Goal: Information Seeking & Learning: Learn about a topic

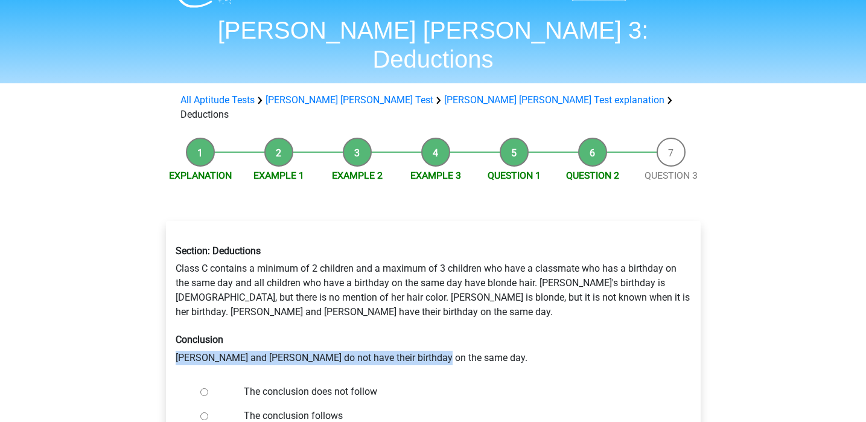
scroll to position [38, 0]
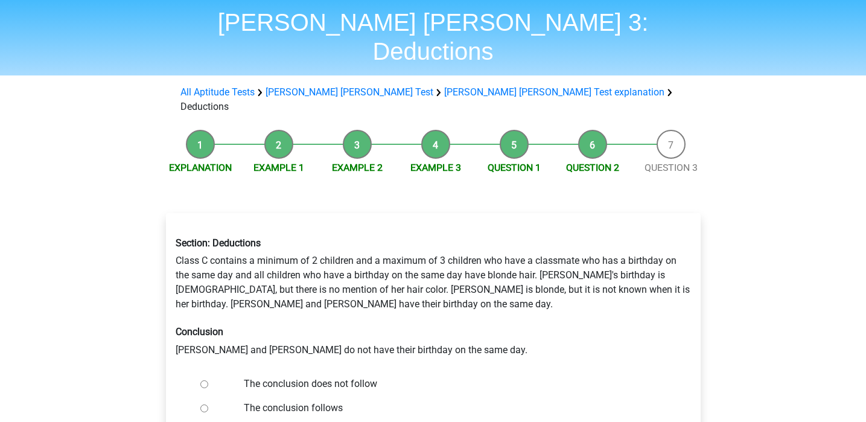
click at [508, 326] on h6 "Conclusion" at bounding box center [433, 331] width 515 height 11
click at [662, 162] on link "Question 3" at bounding box center [670, 167] width 53 height 11
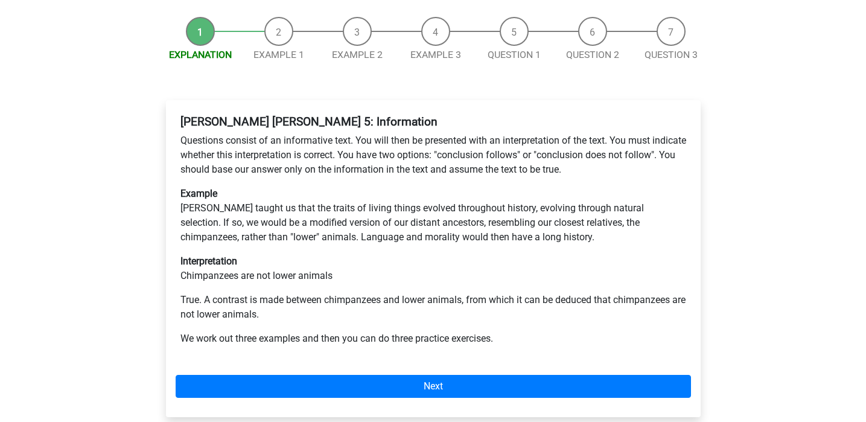
scroll to position [153, 0]
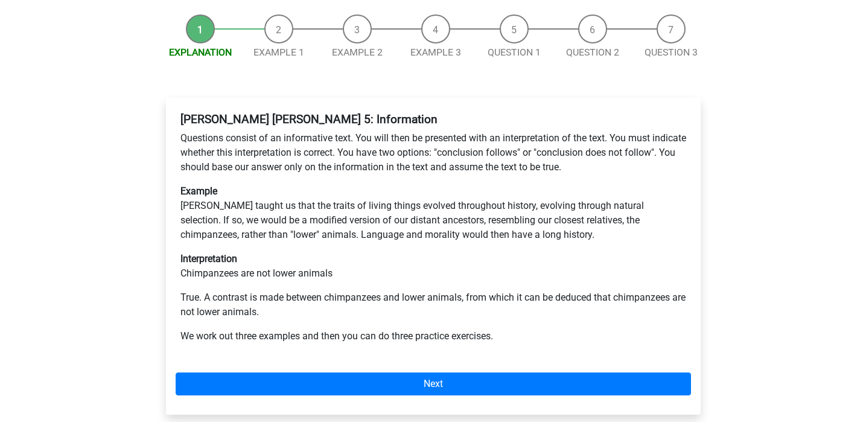
click at [362, 326] on div "Watson Glaser 5: Information Questions consist of an informative text. You will…" at bounding box center [433, 256] width 535 height 317
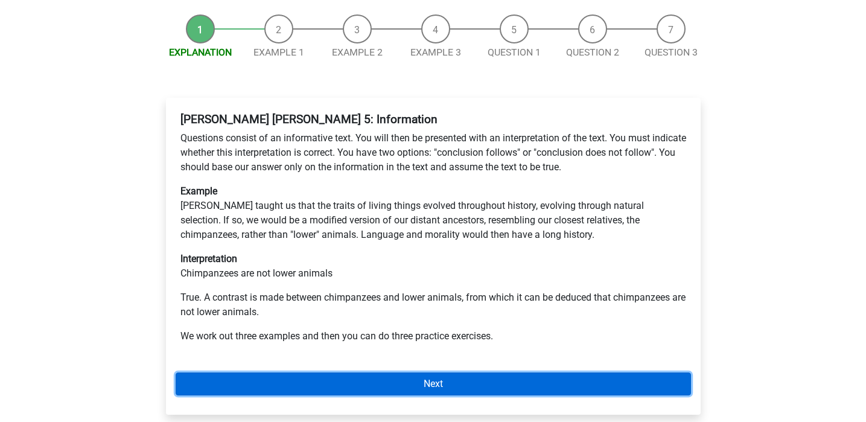
click at [365, 372] on link "Next" at bounding box center [433, 383] width 515 height 23
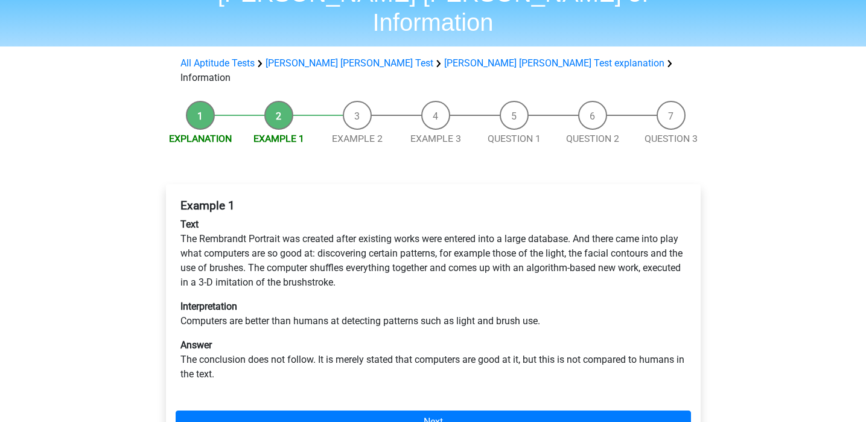
scroll to position [69, 0]
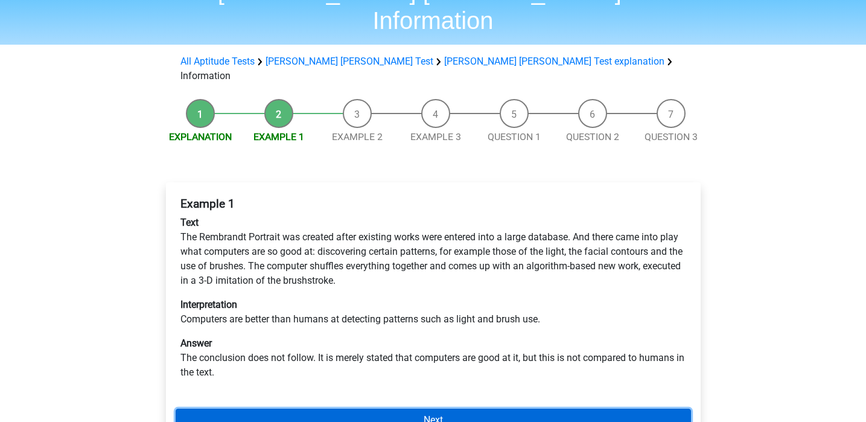
click at [439, 408] on link "Next" at bounding box center [433, 419] width 515 height 23
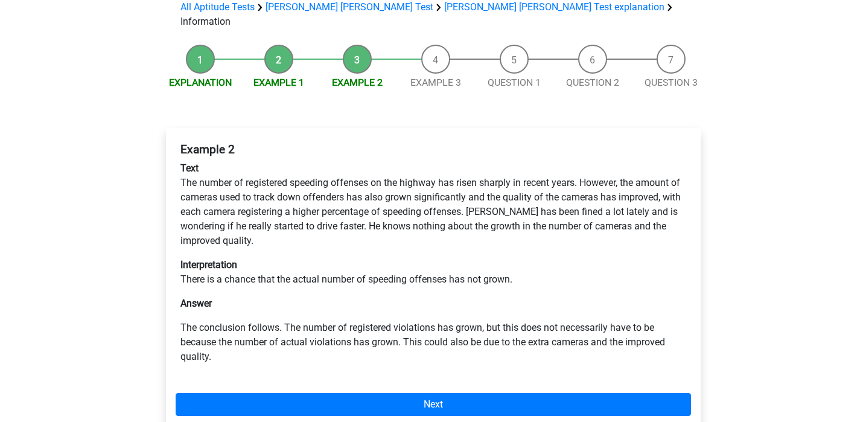
scroll to position [141, 0]
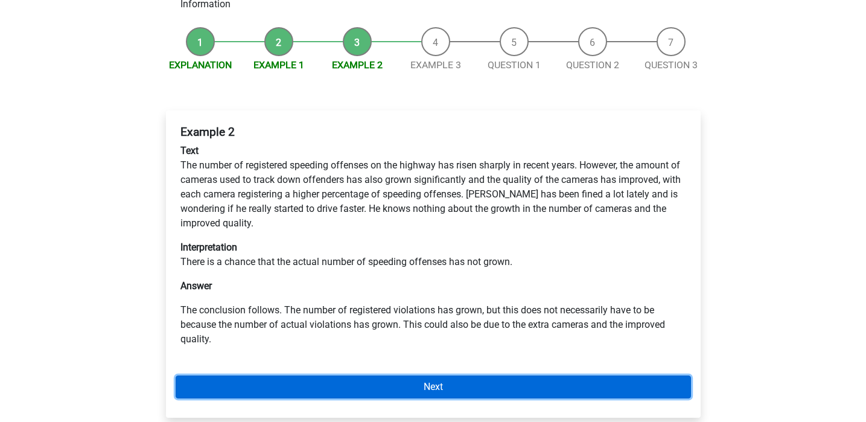
click at [445, 375] on link "Next" at bounding box center [433, 386] width 515 height 23
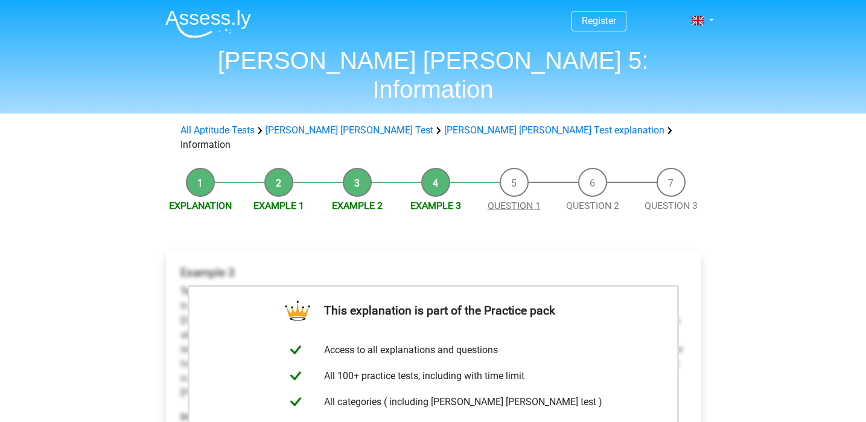
click at [507, 200] on link "Question 1" at bounding box center [514, 205] width 53 height 11
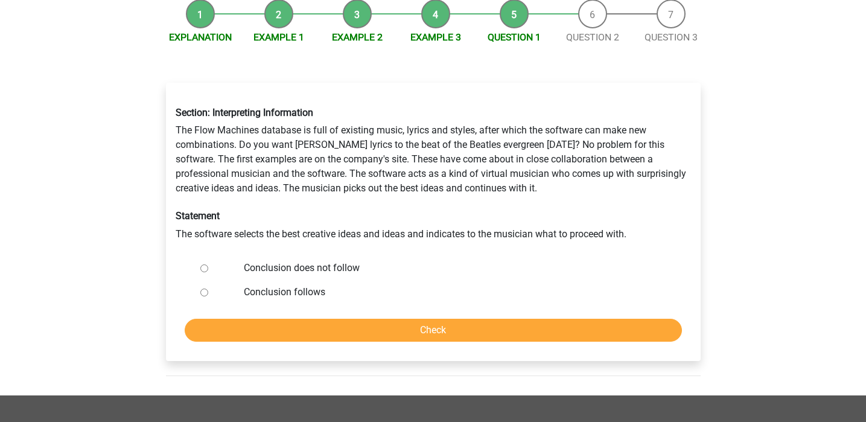
scroll to position [142, 0]
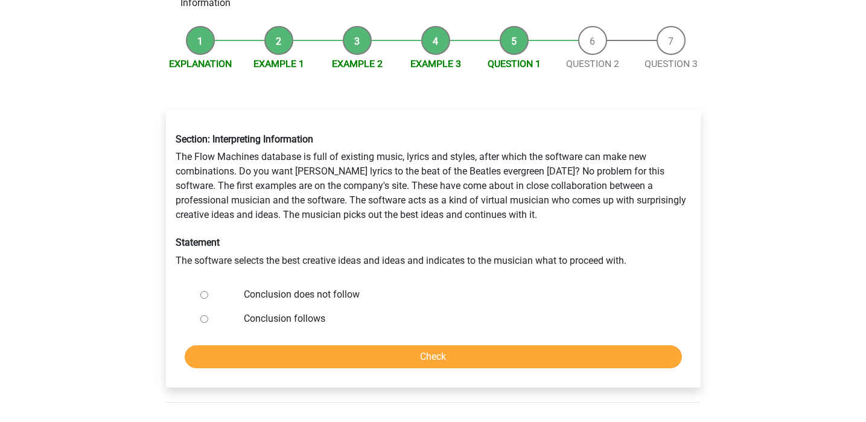
click at [226, 282] on div at bounding box center [215, 294] width 40 height 24
click at [202, 291] on input "Conclusion does not follow" at bounding box center [204, 295] width 8 height 8
radio input "true"
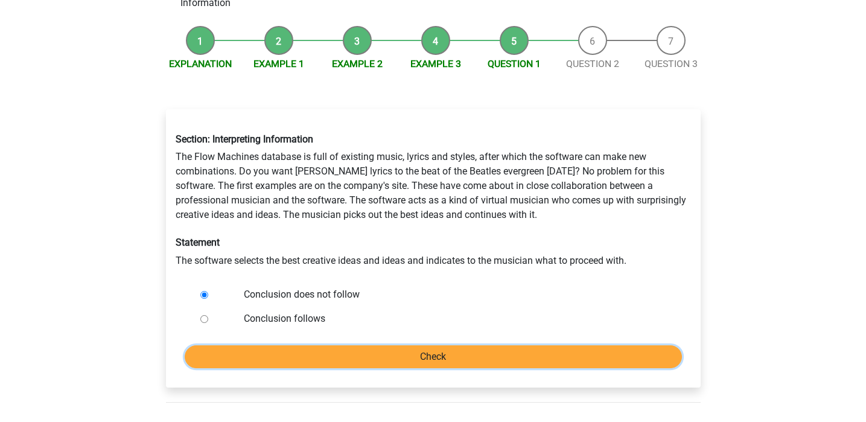
click at [346, 345] on input "Check" at bounding box center [433, 356] width 497 height 23
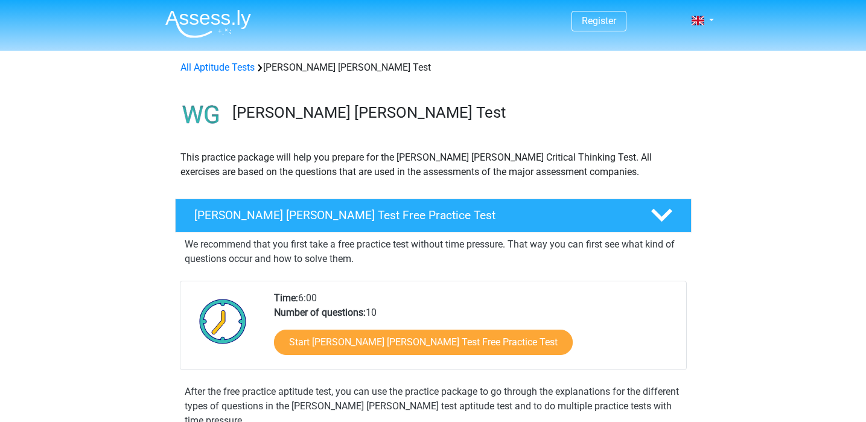
scroll to position [55, 0]
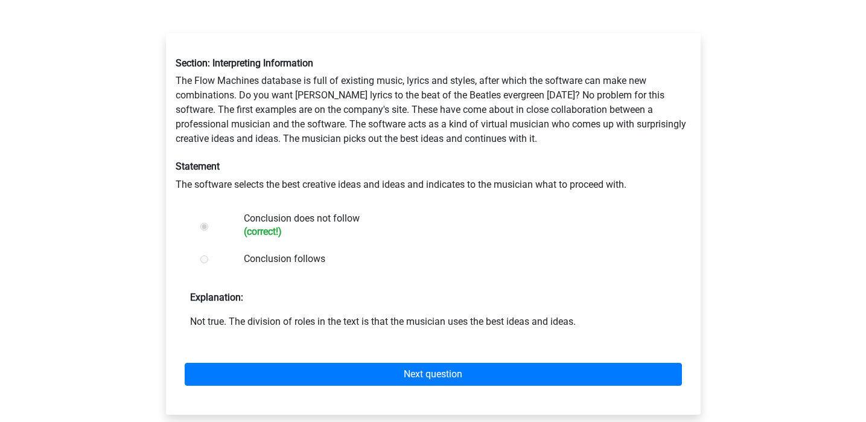
scroll to position [218, 0]
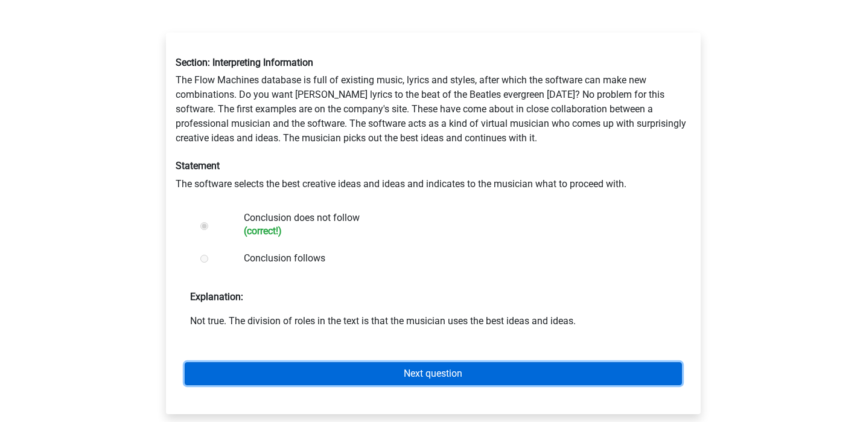
click at [358, 362] on link "Next question" at bounding box center [433, 373] width 497 height 23
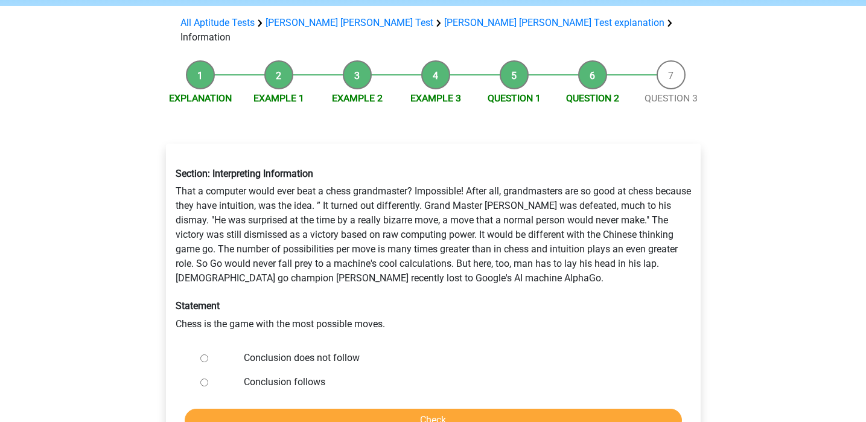
scroll to position [110, 0]
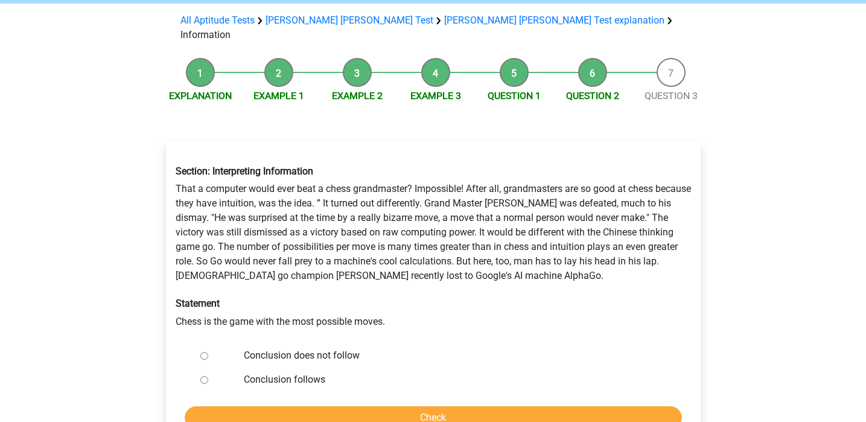
click at [344, 348] on label "Conclusion does not follow" at bounding box center [453, 355] width 418 height 14
click at [208, 352] on input "Conclusion does not follow" at bounding box center [204, 356] width 8 height 8
radio input "true"
click at [396, 406] on input "Check" at bounding box center [433, 417] width 497 height 23
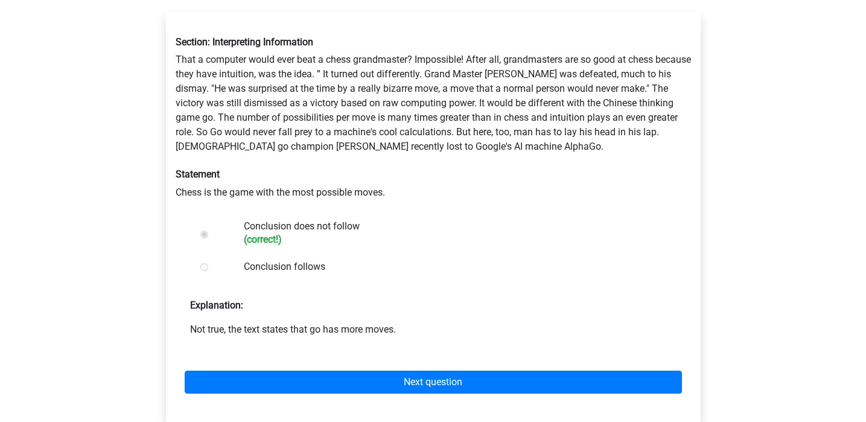
scroll to position [240, 0]
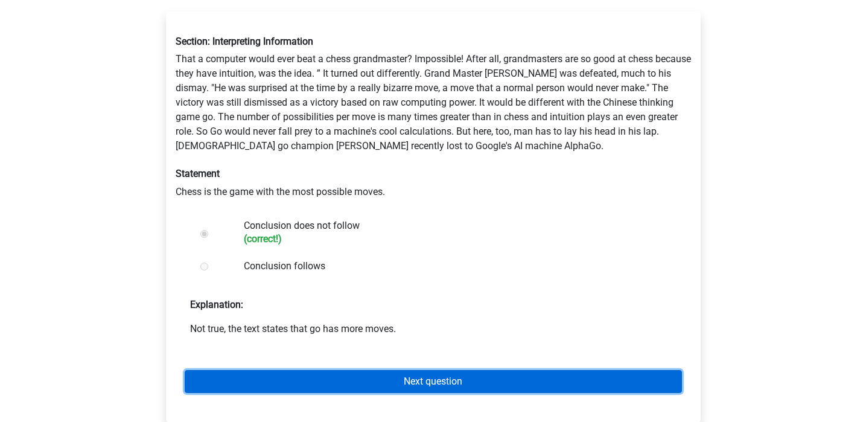
click at [448, 370] on link "Next question" at bounding box center [433, 381] width 497 height 23
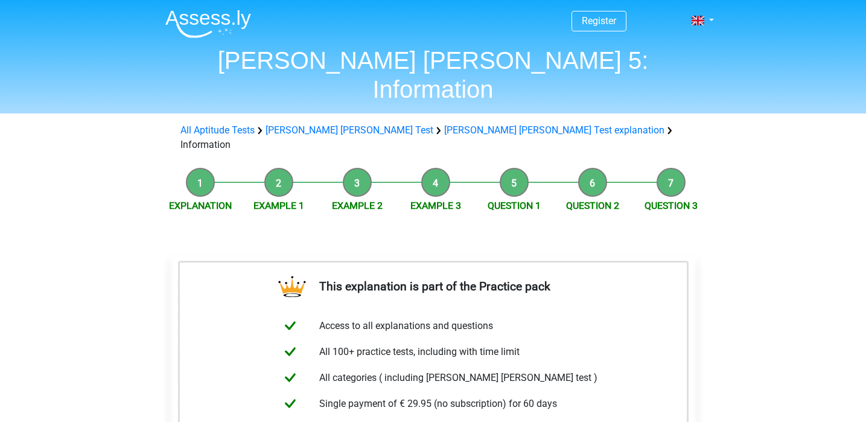
click at [509, 199] on span "Question 1" at bounding box center [514, 206] width 78 height 14
click at [511, 200] on link "Question 1" at bounding box center [514, 205] width 53 height 11
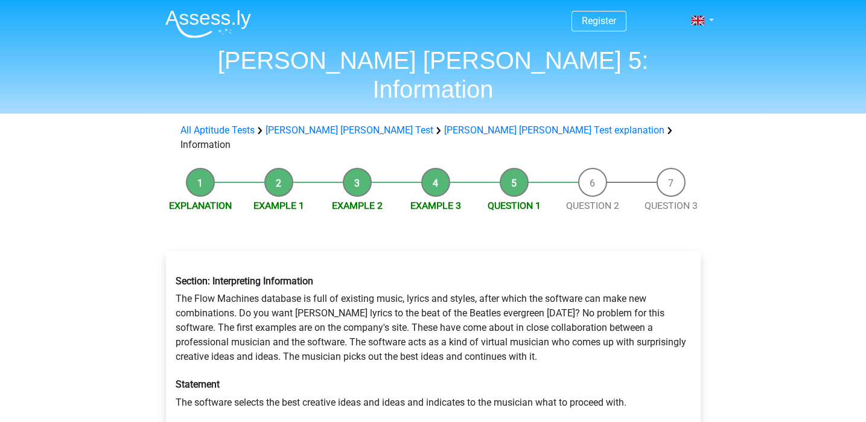
drag, startPoint x: 570, startPoint y: 316, endPoint x: 141, endPoint y: 259, distance: 433.3
copy div "The Flow Machines database is full of existing music, lyrics and styles, after …"
click at [632, 369] on div "Section: Interpreting Information The Flow Machines database is full of existin…" at bounding box center [433, 341] width 533 height 153
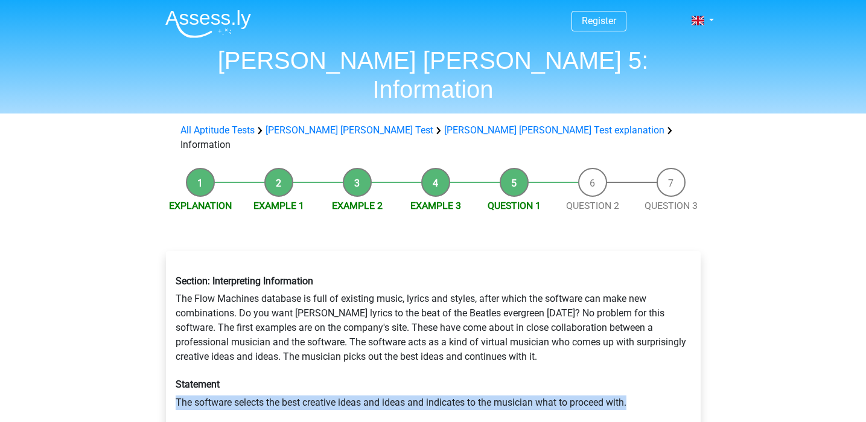
drag, startPoint x: 643, startPoint y: 358, endPoint x: 147, endPoint y: 359, distance: 496.6
click at [147, 359] on div "Explanation Example 1 Example 2 Example 3 Question 1 Question 2 Question 3 Sect…" at bounding box center [433, 362] width 573 height 401
copy div "The software selects the best creative ideas and ideas and indicates to the mus…"
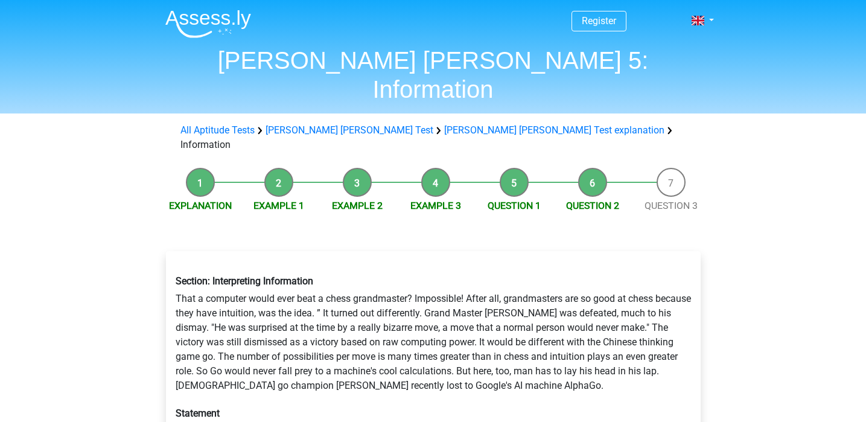
scroll to position [110, 0]
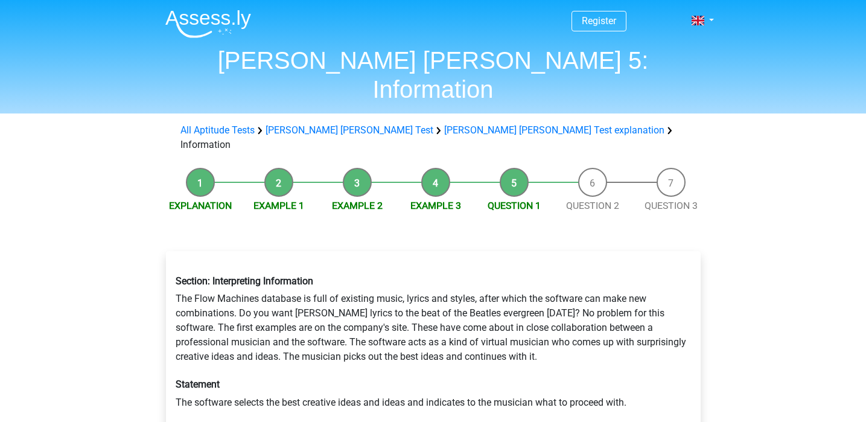
scroll to position [142, 0]
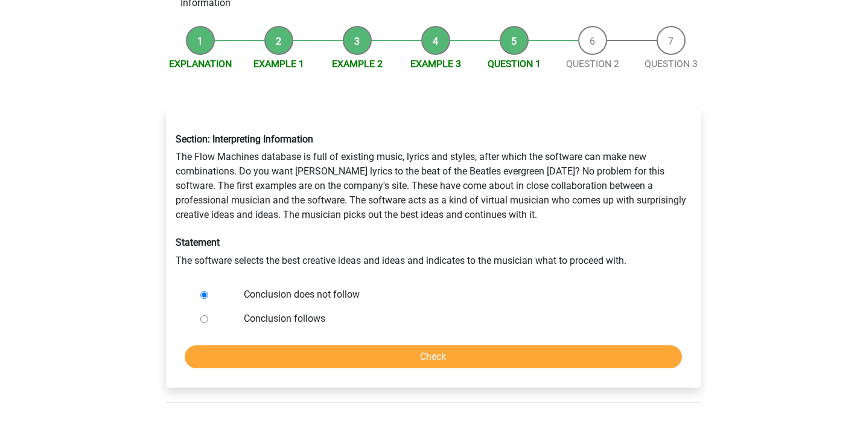
click at [114, 219] on div "Register Nederlands English" at bounding box center [433, 299] width 866 height 882
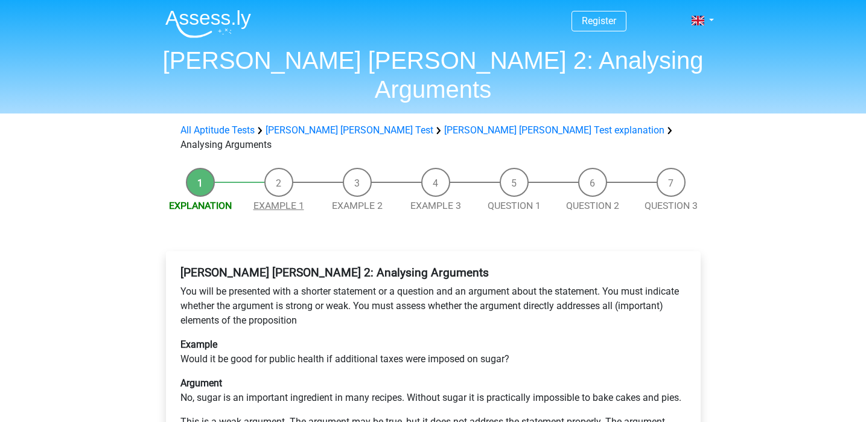
click at [290, 200] on link "Example 1" at bounding box center [278, 205] width 51 height 11
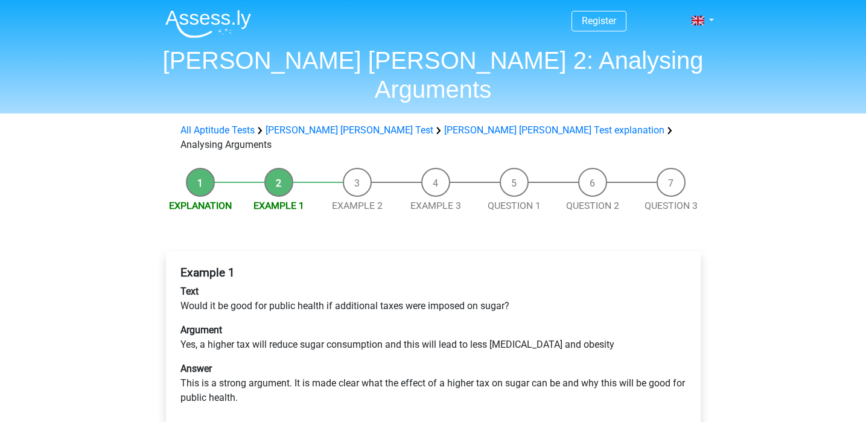
click at [206, 170] on div "Explanation Example 1 Example 2 Example 3 Question 1 Question 2 Question 3 Exam…" at bounding box center [433, 336] width 573 height 349
click at [213, 200] on link "Explanation" at bounding box center [200, 205] width 63 height 11
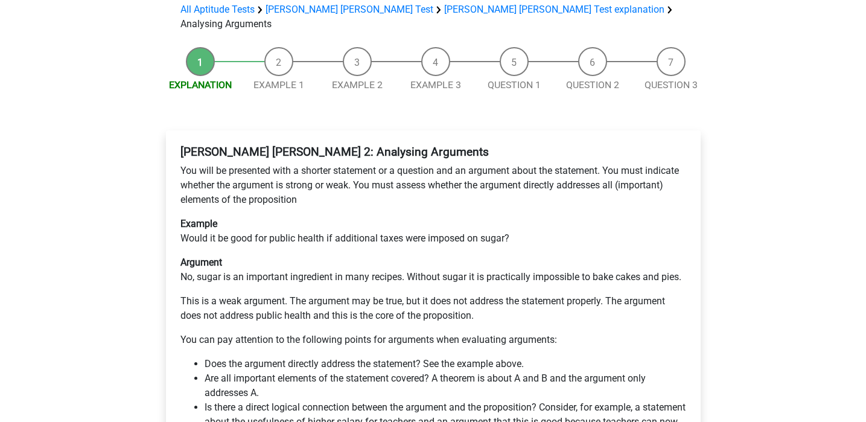
scroll to position [22, 0]
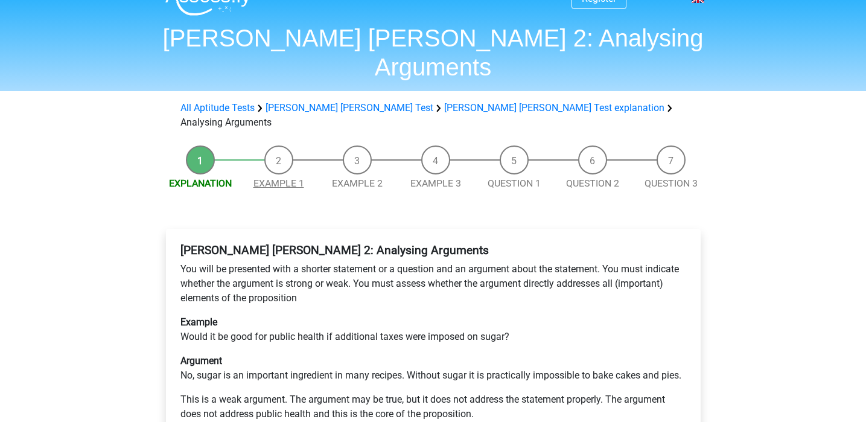
click at [278, 177] on link "Example 1" at bounding box center [278, 182] width 51 height 11
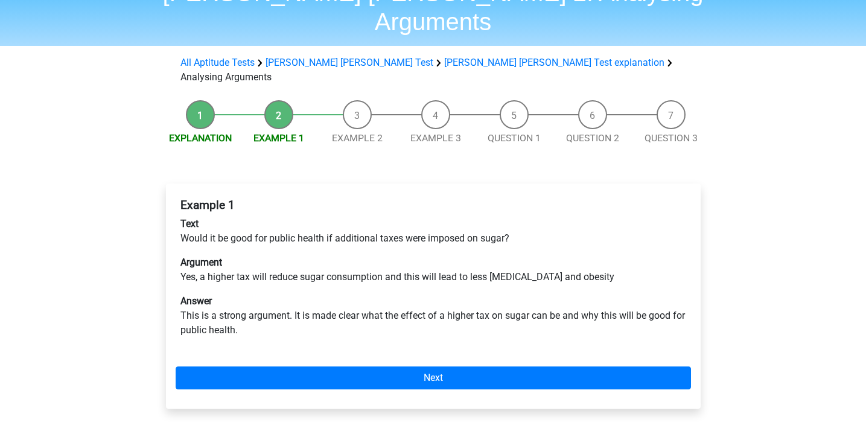
scroll to position [71, 0]
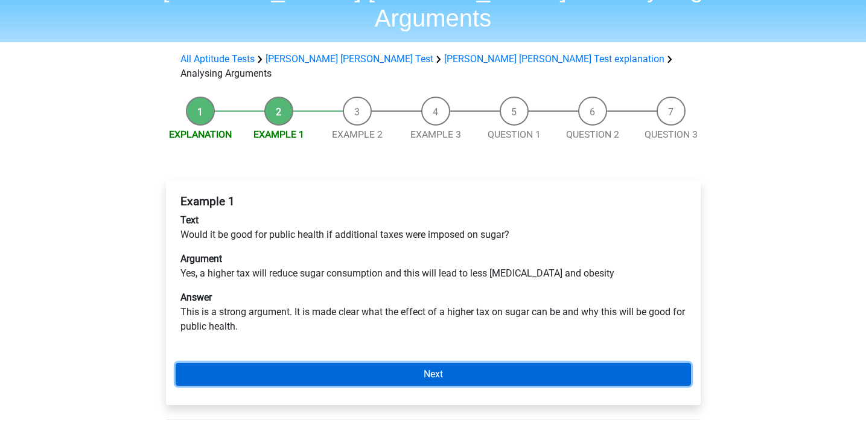
click at [524, 363] on link "Next" at bounding box center [433, 374] width 515 height 23
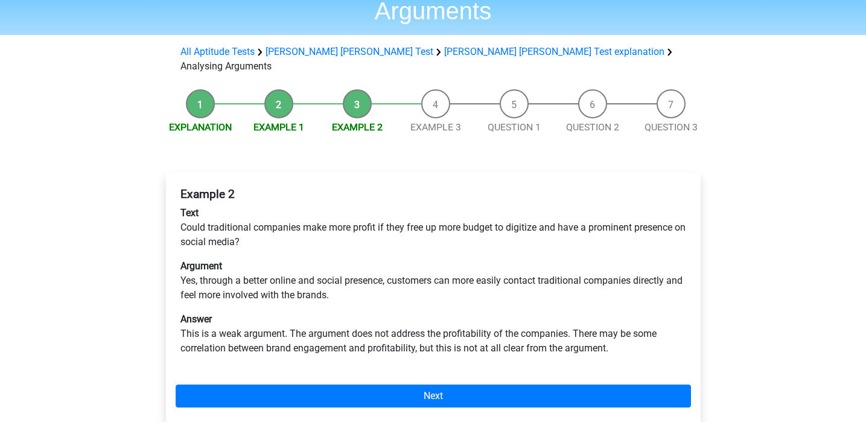
scroll to position [86, 0]
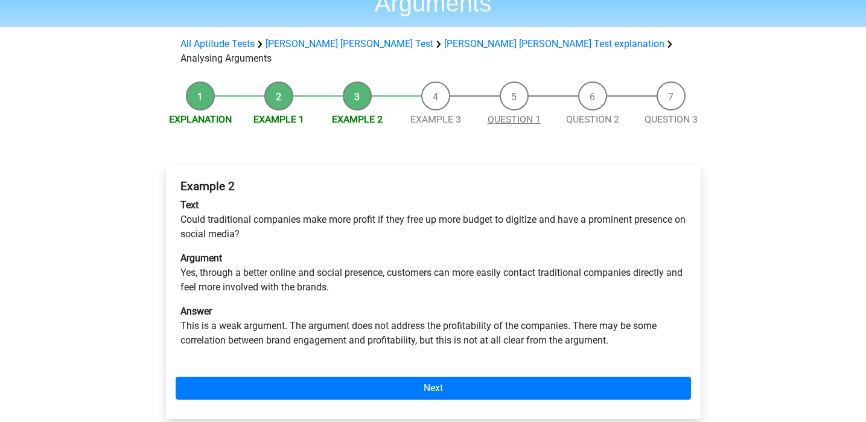
click at [523, 113] on link "Question 1" at bounding box center [514, 118] width 53 height 11
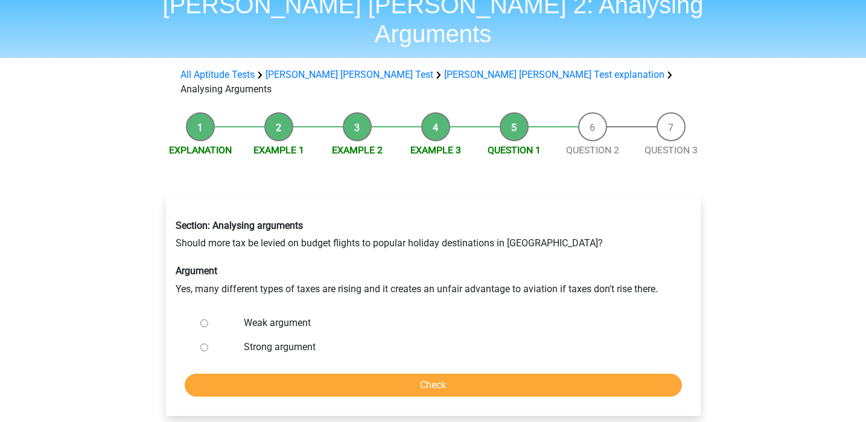
scroll to position [90, 0]
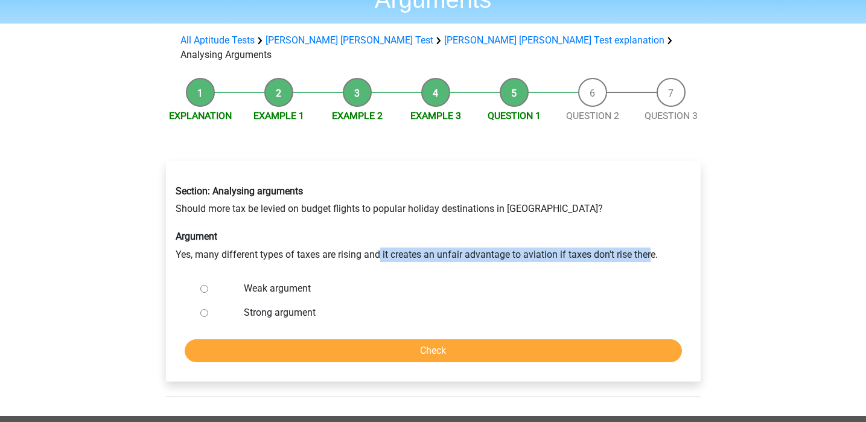
drag, startPoint x: 381, startPoint y: 214, endPoint x: 652, endPoint y: 209, distance: 270.9
click at [652, 209] on div "Section: Analysing arguments Should more tax be levied on budget flights to pop…" at bounding box center [433, 223] width 533 height 95
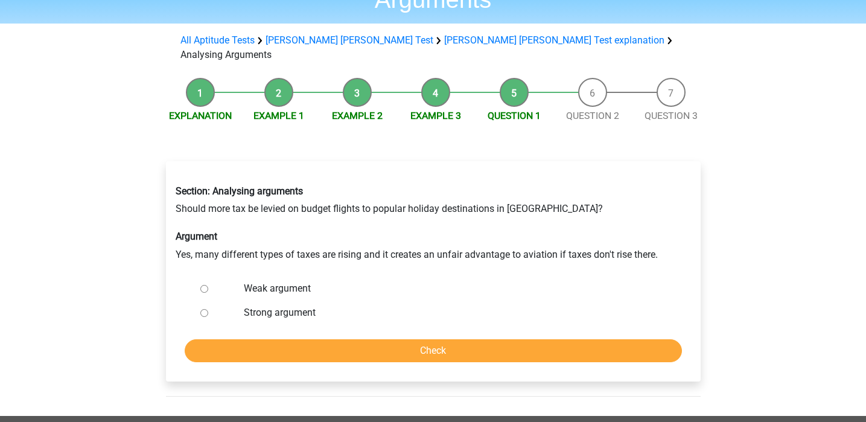
click at [468, 226] on div "Section: Analysing arguments Should more tax be levied on budget flights to pop…" at bounding box center [433, 223] width 533 height 95
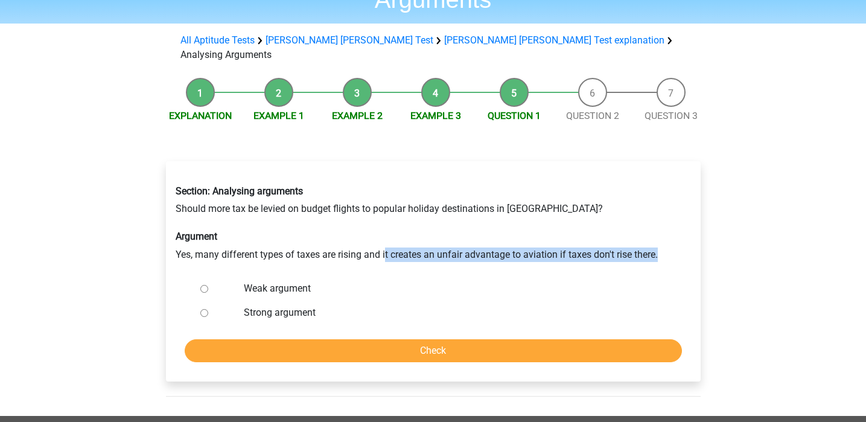
drag, startPoint x: 385, startPoint y: 212, endPoint x: 663, endPoint y: 215, distance: 277.6
click at [663, 215] on div "Section: Analysing arguments Should more tax be levied on budget flights to pop…" at bounding box center [433, 223] width 533 height 95
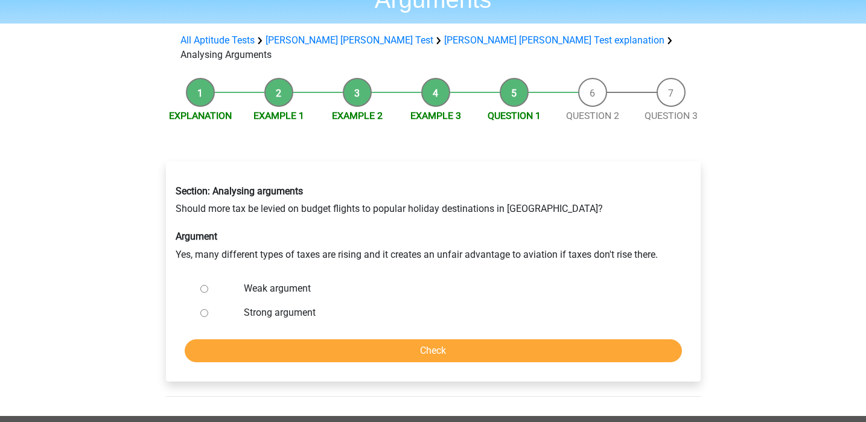
click at [383, 180] on div "Section: Analysing arguments Should more tax be levied on budget flights to pop…" at bounding box center [433, 223] width 533 height 95
click at [203, 276] on div at bounding box center [215, 288] width 40 height 24
click at [203, 285] on input "Weak argument" at bounding box center [204, 289] width 8 height 8
radio input "true"
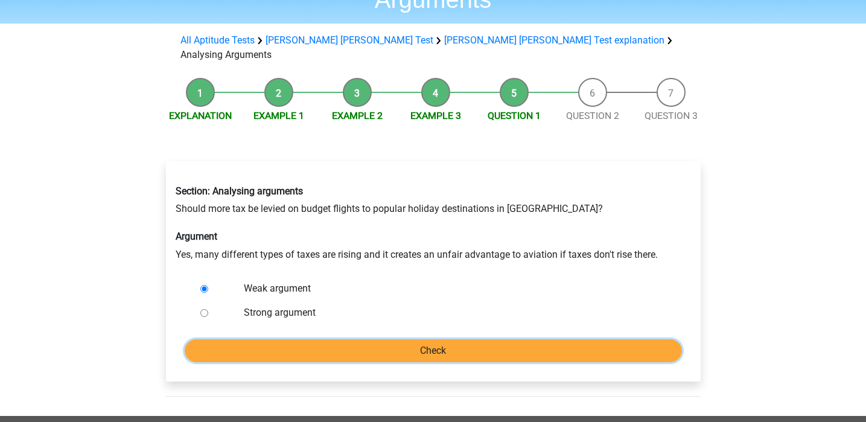
click at [310, 339] on input "Check" at bounding box center [433, 350] width 497 height 23
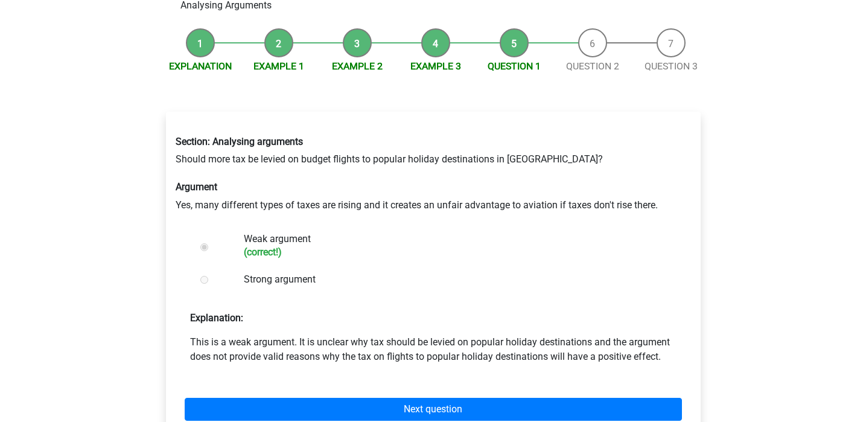
scroll to position [162, 0]
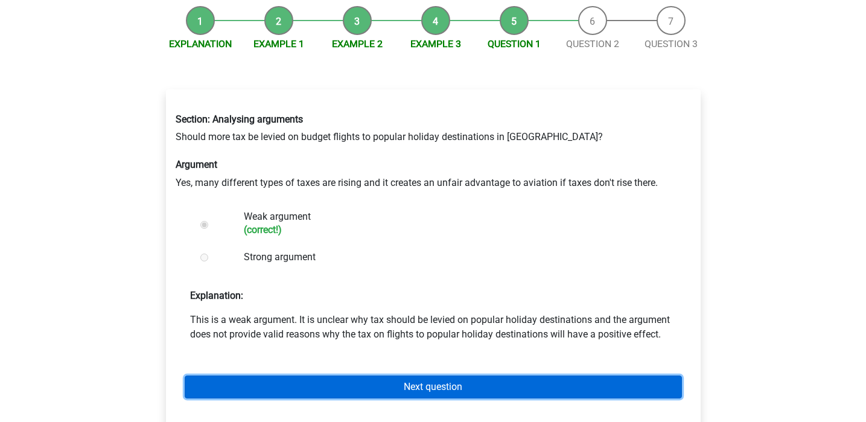
click at [513, 375] on link "Next question" at bounding box center [433, 386] width 497 height 23
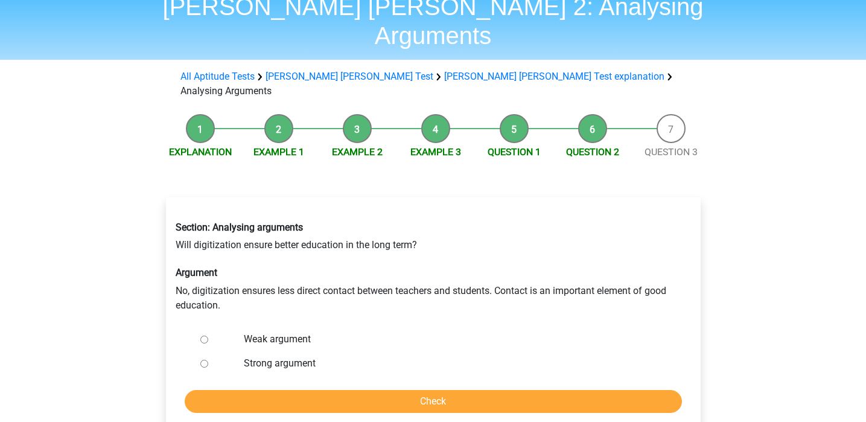
scroll to position [54, 0]
click at [206, 359] on input "Strong argument" at bounding box center [204, 363] width 8 height 8
radio input "true"
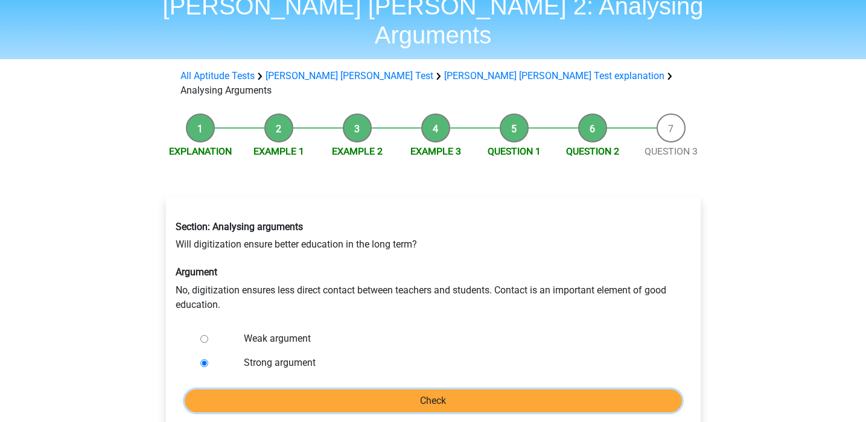
click at [239, 389] on input "Check" at bounding box center [433, 400] width 497 height 23
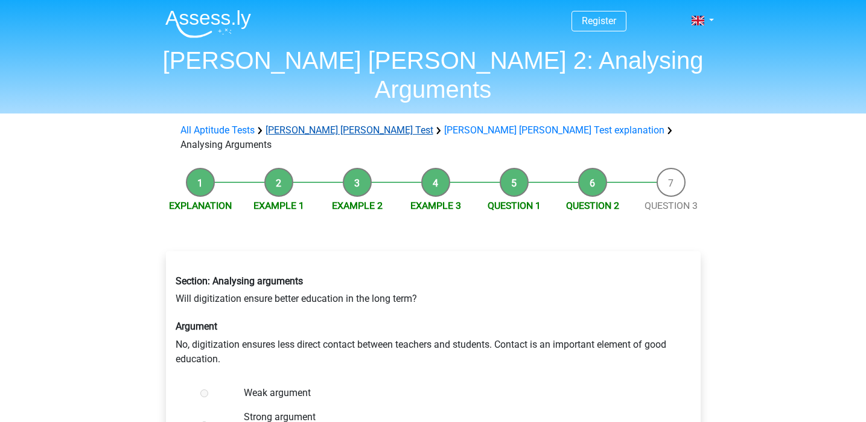
click at [318, 124] on link "[PERSON_NAME] [PERSON_NAME] Test" at bounding box center [349, 129] width 168 height 11
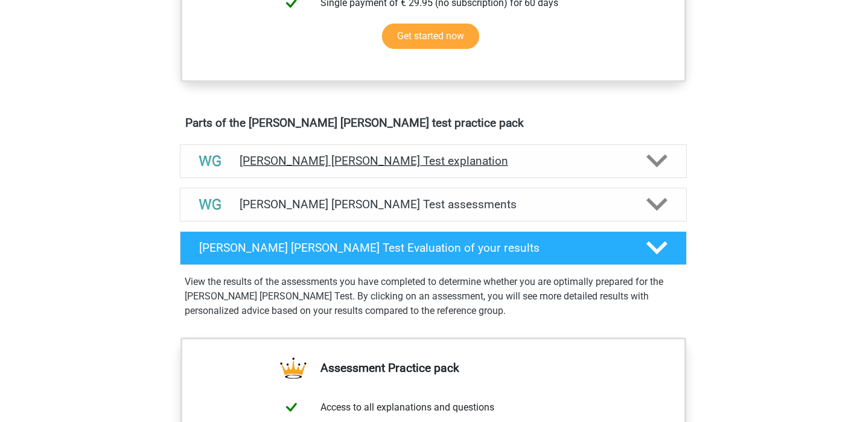
scroll to position [582, 0]
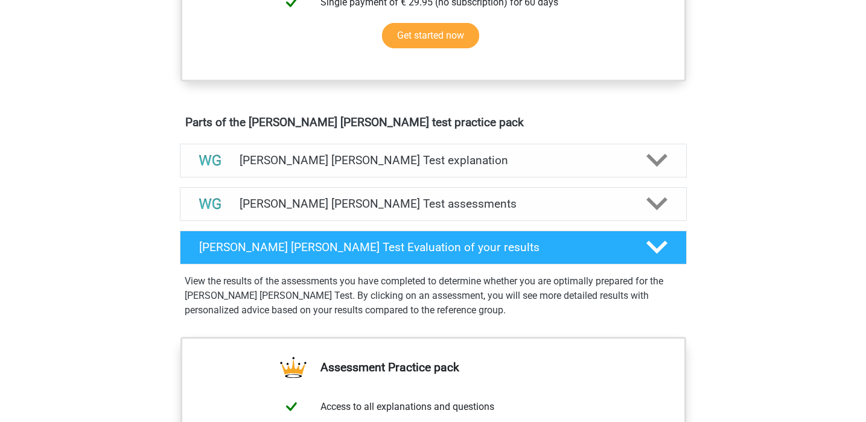
click at [621, 221] on div "[PERSON_NAME] [PERSON_NAME] Test assessments We recommend that you do at least …" at bounding box center [433, 203] width 554 height 43
click at [663, 161] on icon at bounding box center [656, 160] width 21 height 21
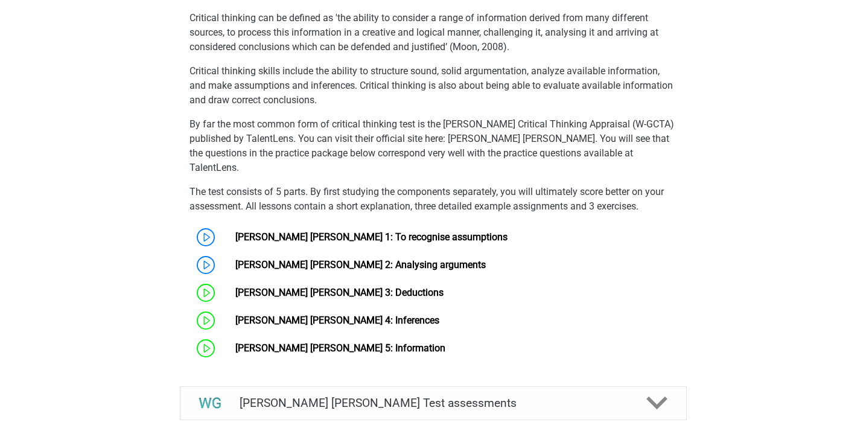
scroll to position [787, 0]
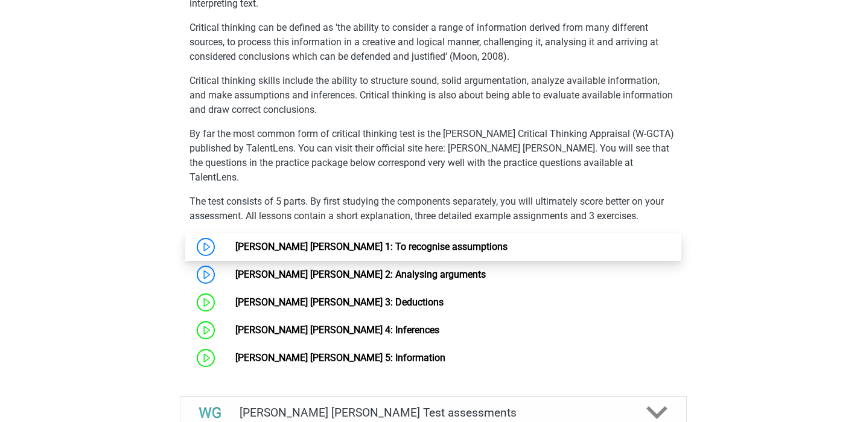
click at [343, 241] on link "[PERSON_NAME] [PERSON_NAME] 1: To recognise assumptions" at bounding box center [371, 246] width 272 height 11
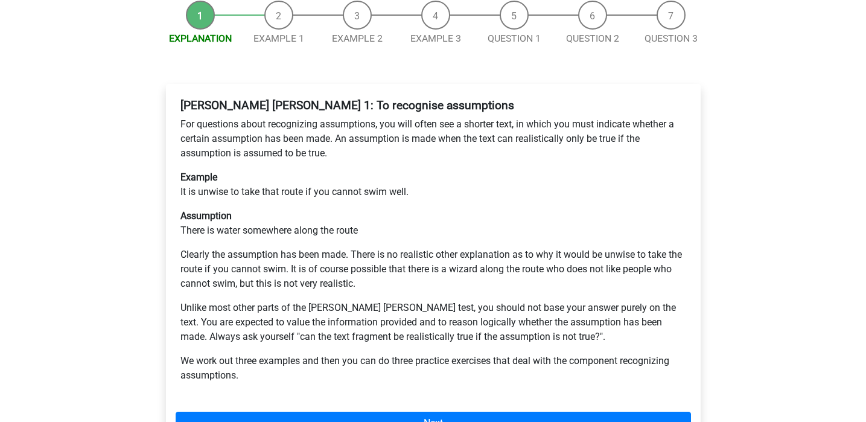
scroll to position [157, 0]
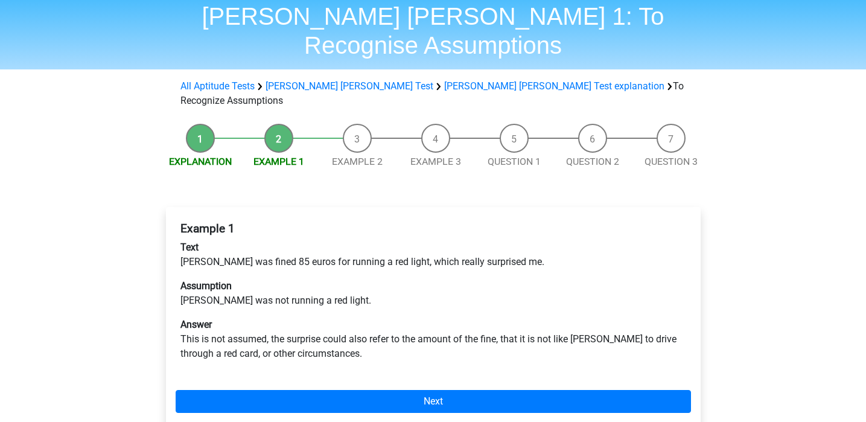
scroll to position [43, 0]
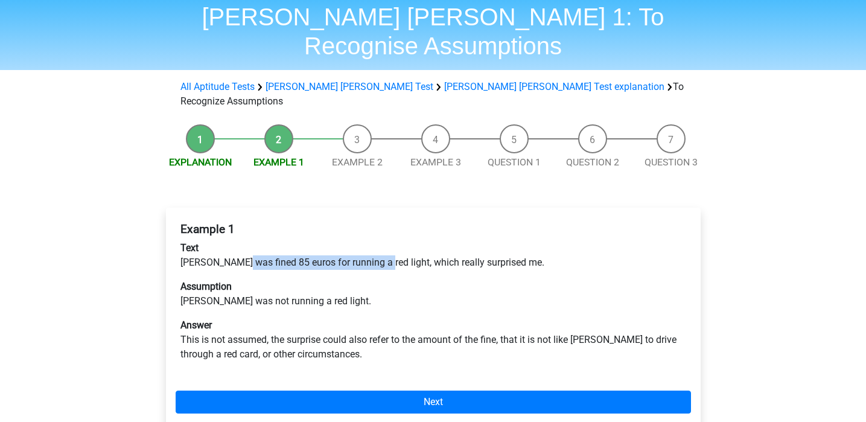
drag, startPoint x: 235, startPoint y: 223, endPoint x: 377, endPoint y: 215, distance: 141.4
click at [377, 241] on p "Text Peter was fined 85 euros for running a red light, which really surprised m…" at bounding box center [433, 255] width 506 height 29
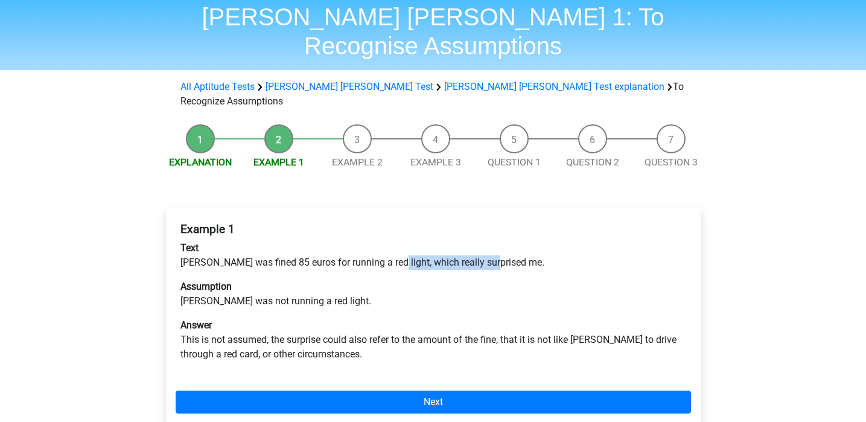
drag, startPoint x: 386, startPoint y: 217, endPoint x: 487, endPoint y: 217, distance: 100.8
click at [487, 241] on p "Text Peter was fined 85 euros for running a red light, which really surprised m…" at bounding box center [433, 255] width 506 height 29
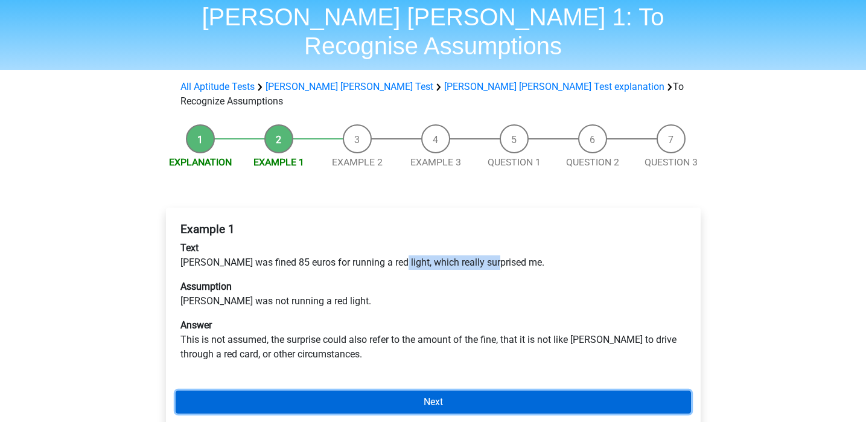
click at [481, 390] on link "Next" at bounding box center [433, 401] width 515 height 23
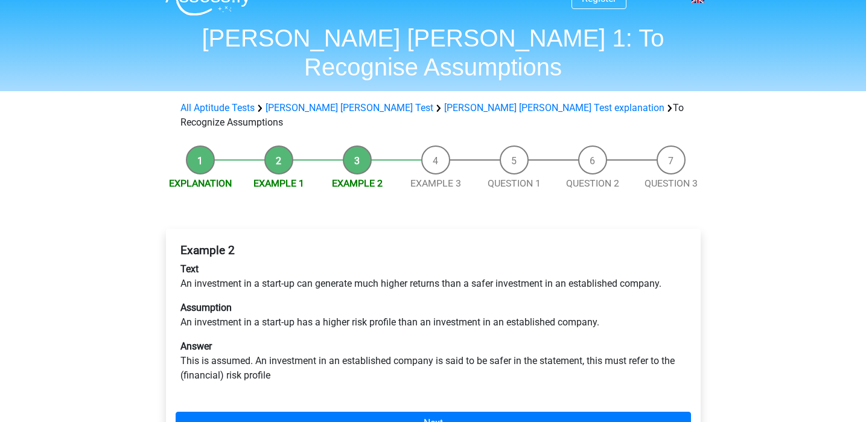
scroll to position [24, 0]
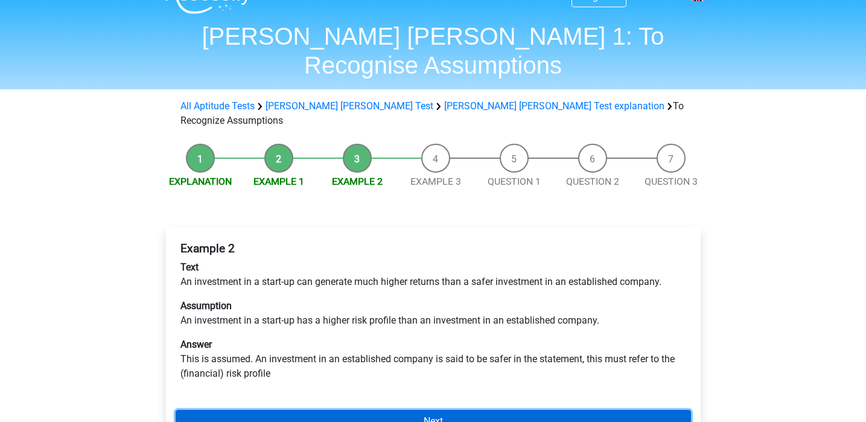
click at [457, 410] on link "Next" at bounding box center [433, 421] width 515 height 23
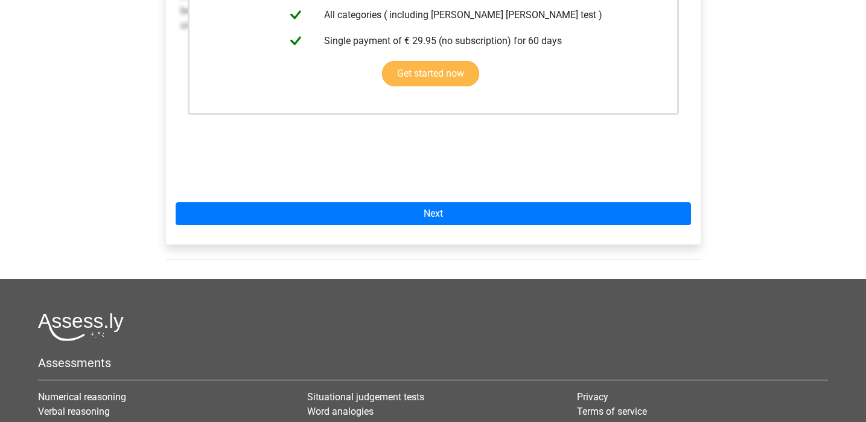
scroll to position [375, 0]
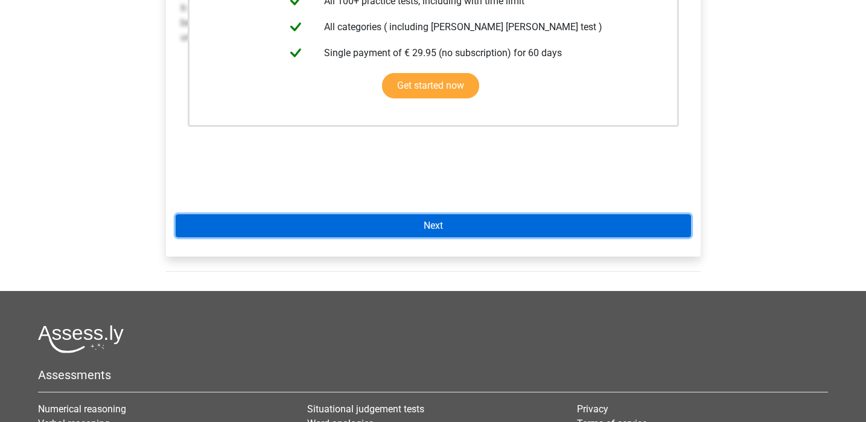
click at [489, 214] on link "Next" at bounding box center [433, 225] width 515 height 23
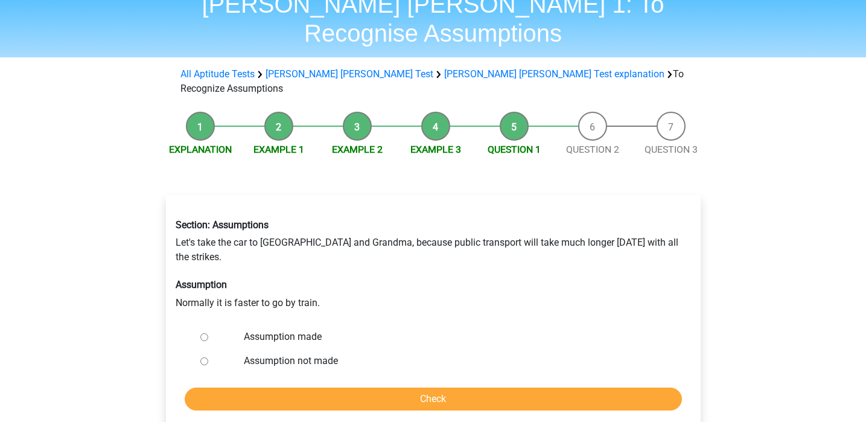
scroll to position [59, 0]
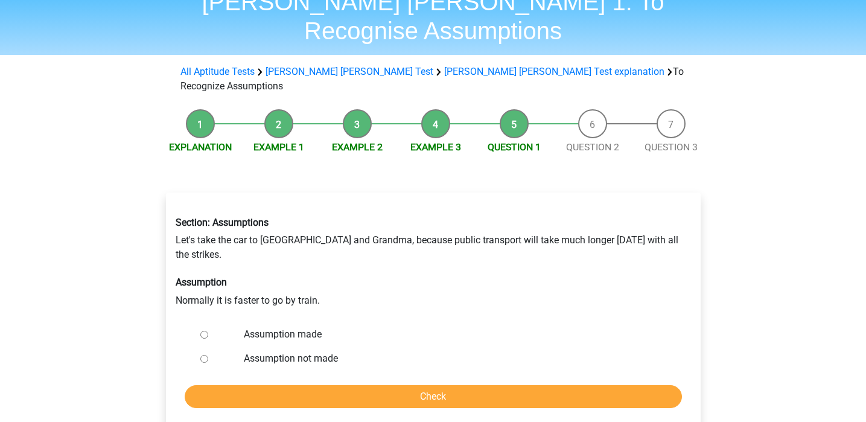
click at [258, 351] on label "Assumption not made" at bounding box center [453, 358] width 418 height 14
click at [208, 355] on input "Assumption not made" at bounding box center [204, 359] width 8 height 8
radio input "true"
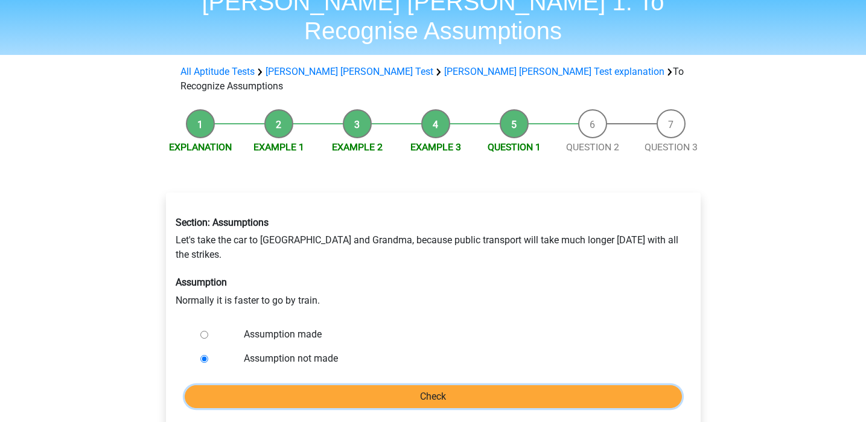
click at [350, 385] on input "Check" at bounding box center [433, 396] width 497 height 23
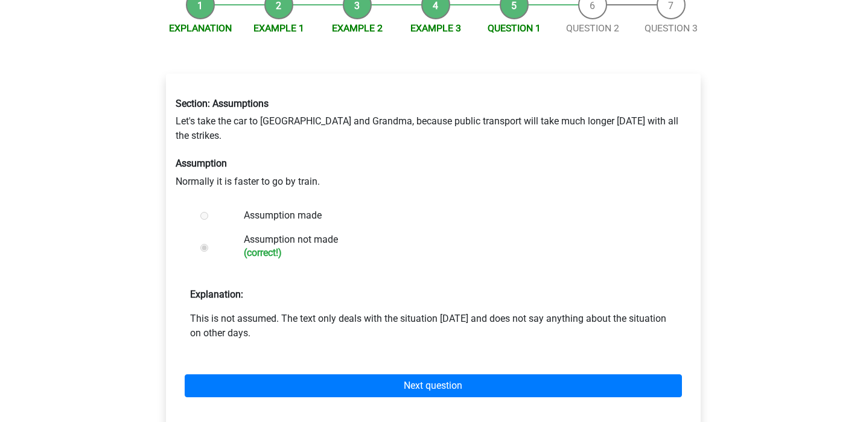
scroll to position [193, 0]
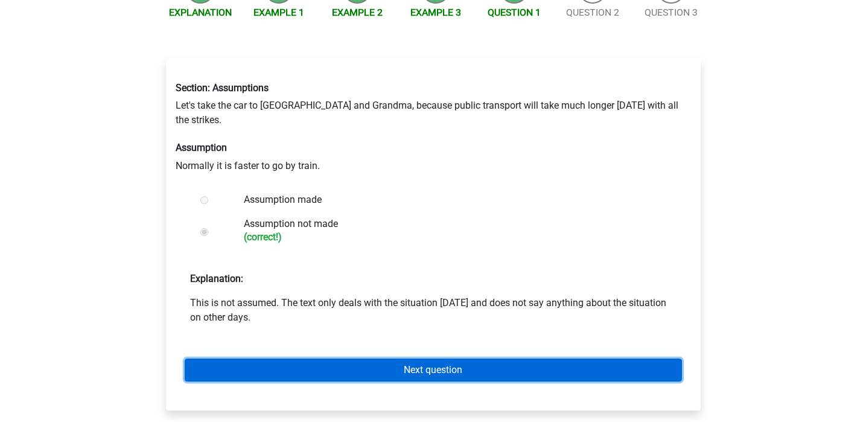
click at [523, 358] on link "Next question" at bounding box center [433, 369] width 497 height 23
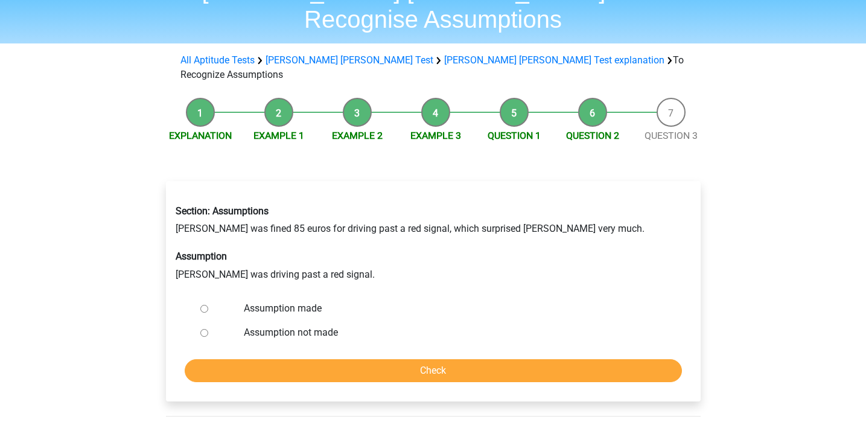
scroll to position [72, 0]
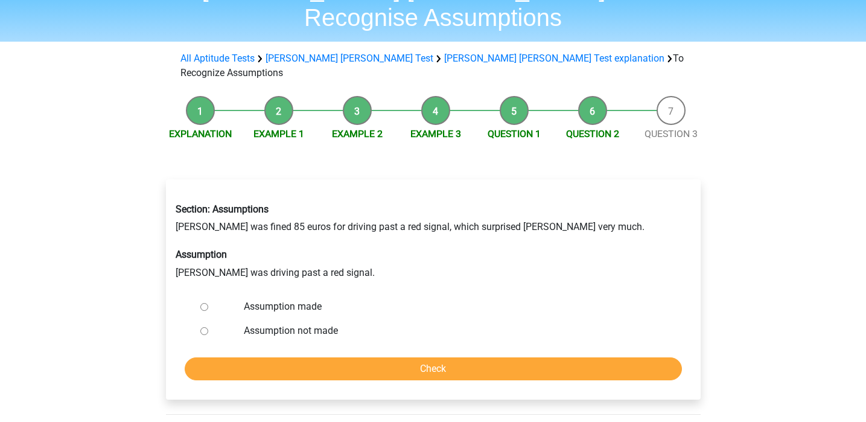
click at [250, 299] on label "Assumption made" at bounding box center [453, 306] width 418 height 14
click at [208, 303] on input "Assumption made" at bounding box center [204, 307] width 8 height 8
radio input "true"
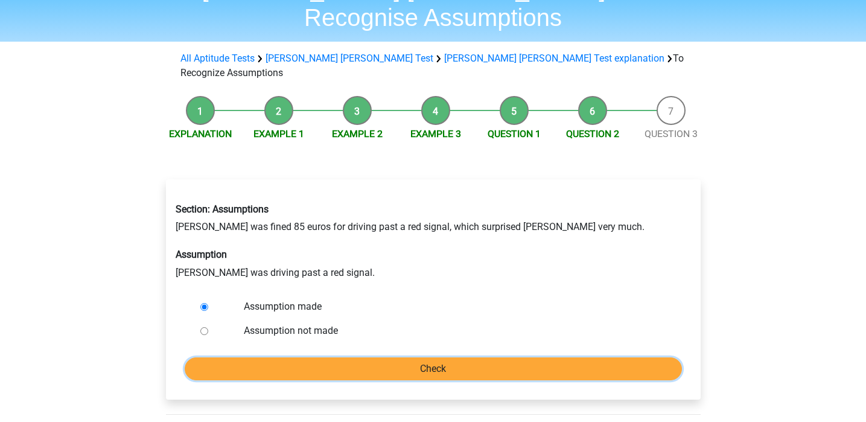
click at [344, 357] on input "Check" at bounding box center [433, 368] width 497 height 23
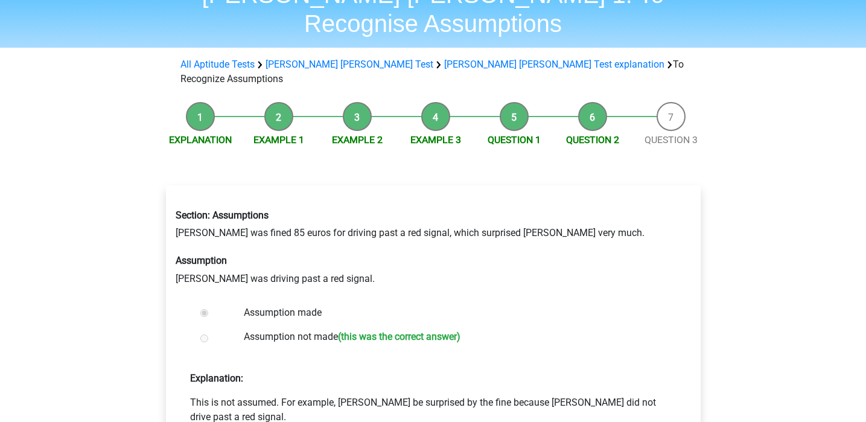
scroll to position [25, 0]
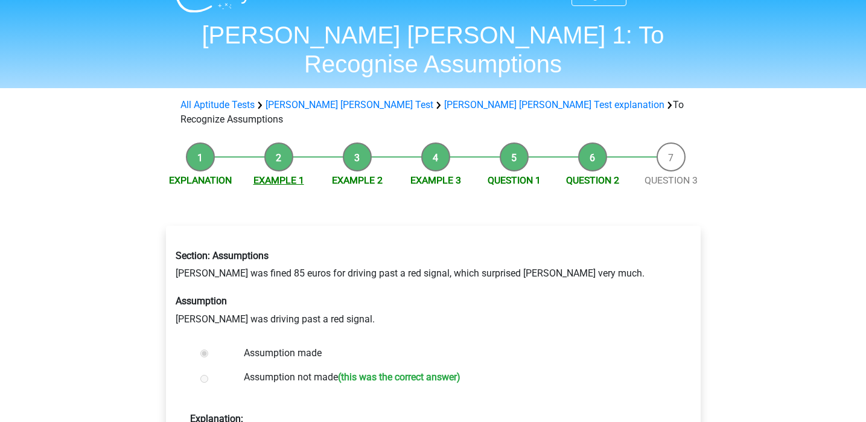
click at [284, 174] on link "Example 1" at bounding box center [278, 179] width 51 height 11
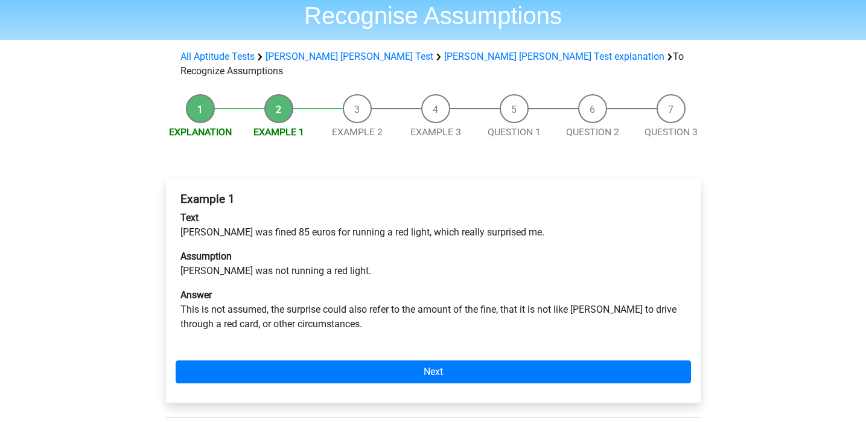
scroll to position [75, 0]
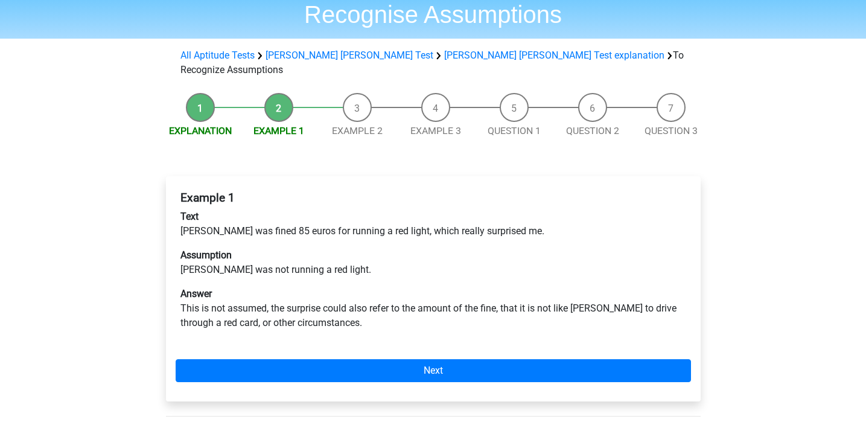
click at [586, 101] on div "Explanation Example 1 Example 2 Example 3 Question 1 Question 2 Question 3 Exam…" at bounding box center [433, 261] width 573 height 349
click at [609, 125] on link "Question 2" at bounding box center [592, 130] width 53 height 11
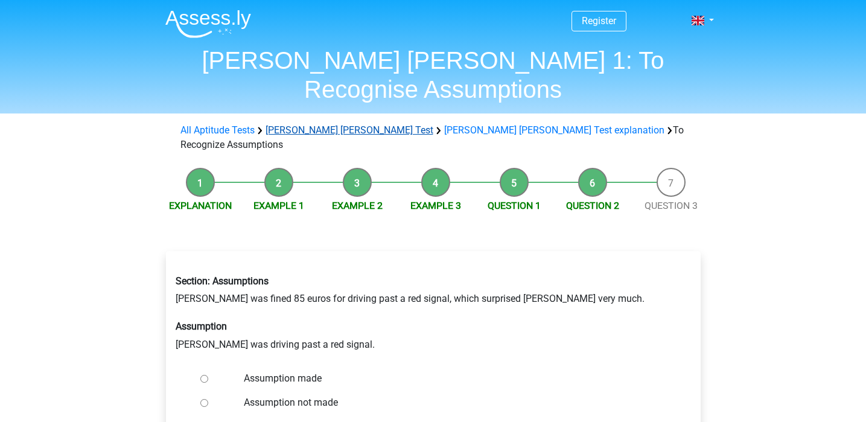
click at [315, 124] on link "[PERSON_NAME] [PERSON_NAME] Test" at bounding box center [349, 129] width 168 height 11
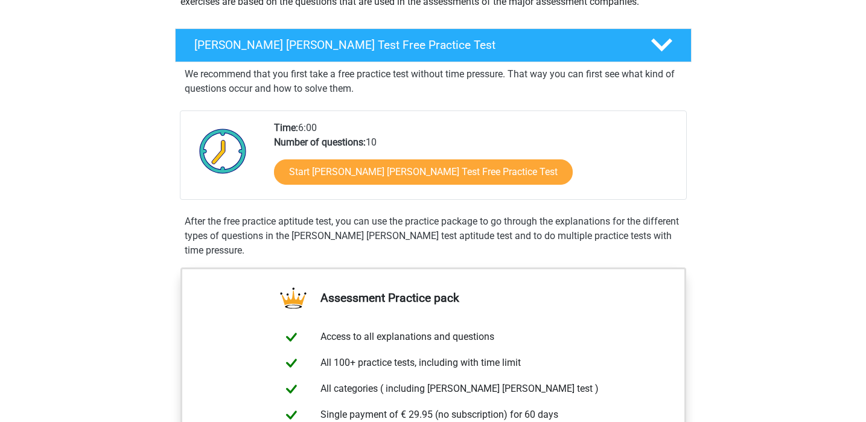
scroll to position [171, 0]
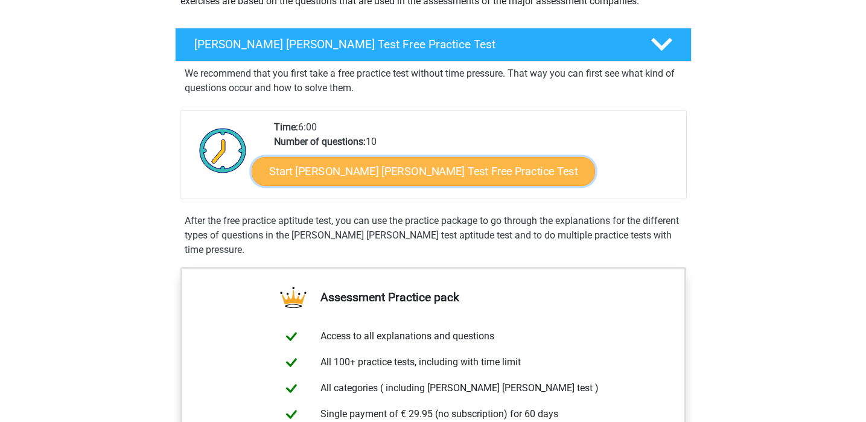
click at [422, 183] on link "Start [PERSON_NAME] [PERSON_NAME] Test Free Practice Test" at bounding box center [423, 171] width 343 height 29
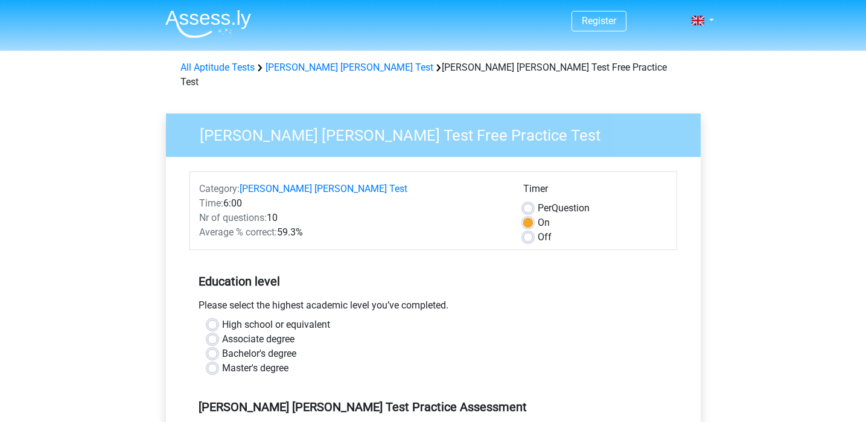
click at [538, 230] on label "Off" at bounding box center [545, 237] width 14 height 14
click at [525, 230] on input "Off" at bounding box center [528, 236] width 10 height 12
radio input "true"
click at [538, 201] on label "Per Question" at bounding box center [564, 208] width 52 height 14
click at [529, 201] on input "Per Question" at bounding box center [528, 207] width 10 height 12
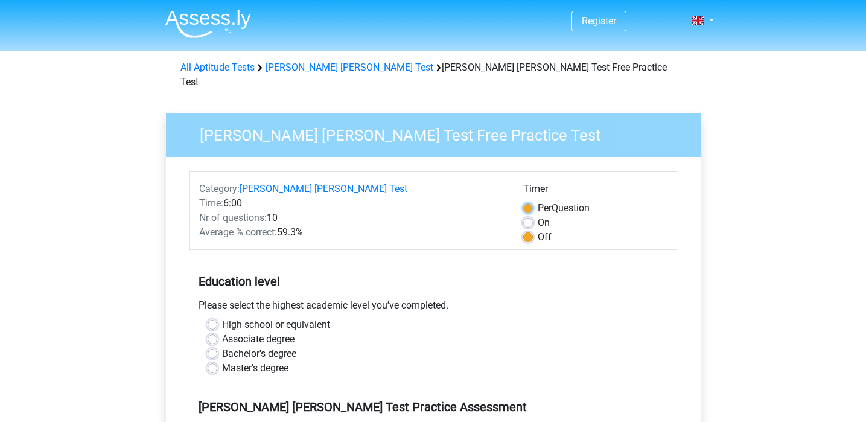
radio input "true"
click at [523, 211] on div "Timer Per Question On Off" at bounding box center [595, 213] width 162 height 63
click at [538, 215] on label "On" at bounding box center [544, 222] width 12 height 14
click at [527, 215] on input "On" at bounding box center [528, 221] width 10 height 12
radio input "true"
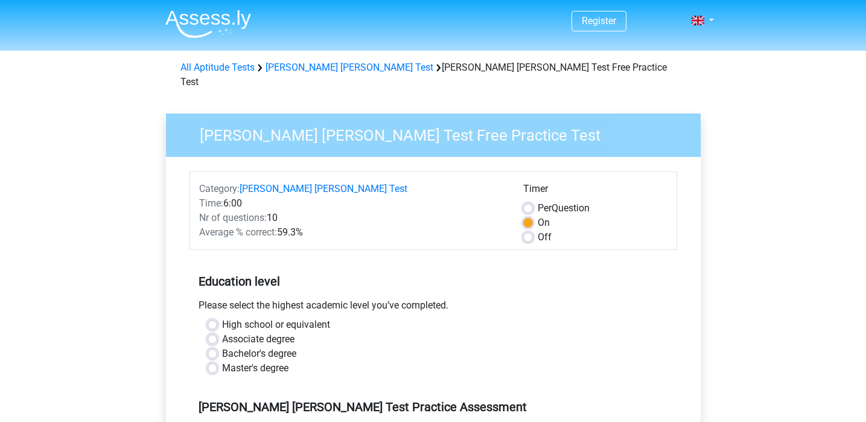
click at [538, 230] on label "Off" at bounding box center [545, 237] width 14 height 14
click at [528, 230] on input "Off" at bounding box center [528, 236] width 10 height 12
radio input "true"
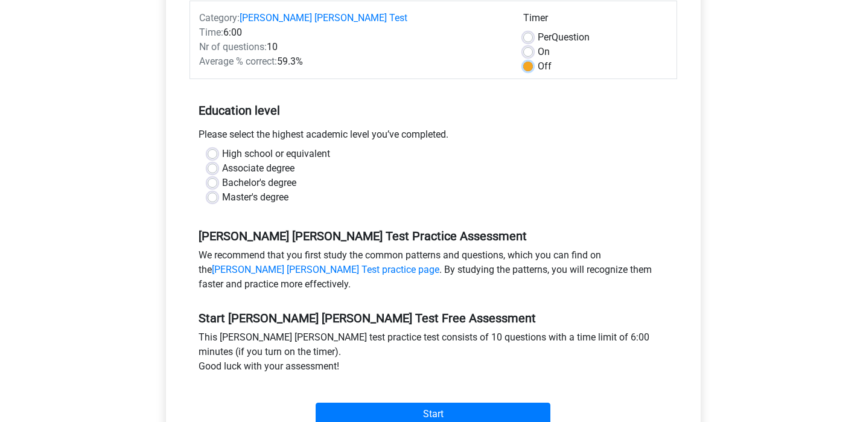
scroll to position [174, 0]
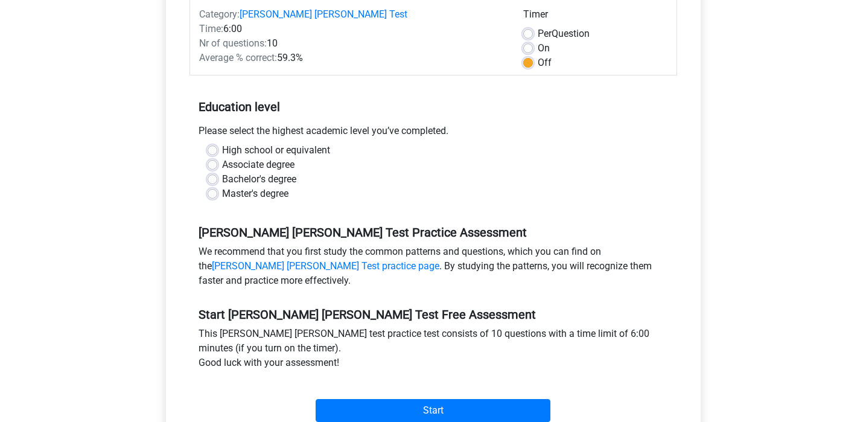
click at [243, 172] on label "Bachelor's degree" at bounding box center [259, 179] width 74 height 14
click at [217, 172] on input "Bachelor's degree" at bounding box center [213, 178] width 10 height 12
radio input "true"
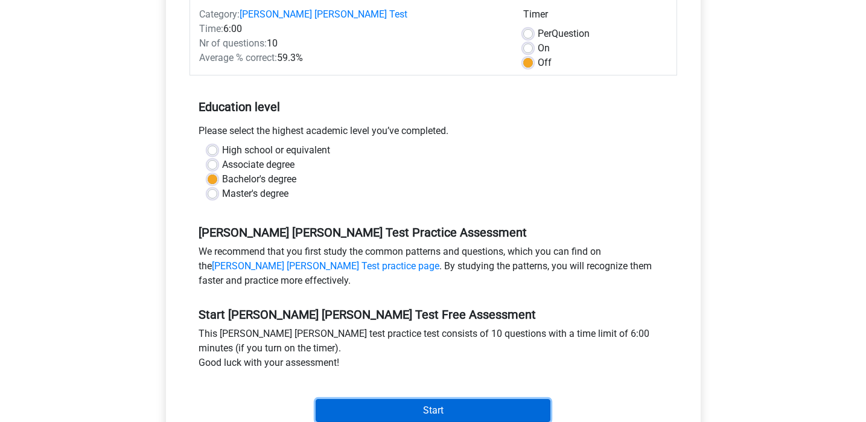
click at [454, 399] on input "Start" at bounding box center [433, 410] width 235 height 23
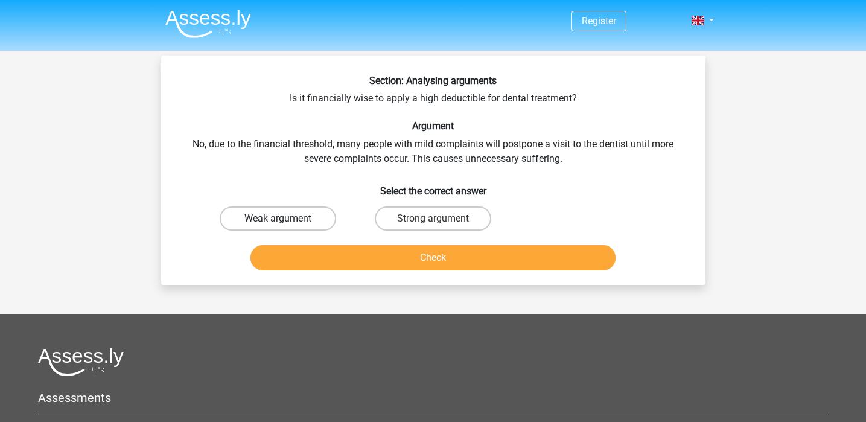
click at [290, 221] on label "Weak argument" at bounding box center [278, 218] width 116 height 24
click at [285, 221] on input "Weak argument" at bounding box center [282, 222] width 8 height 8
radio input "true"
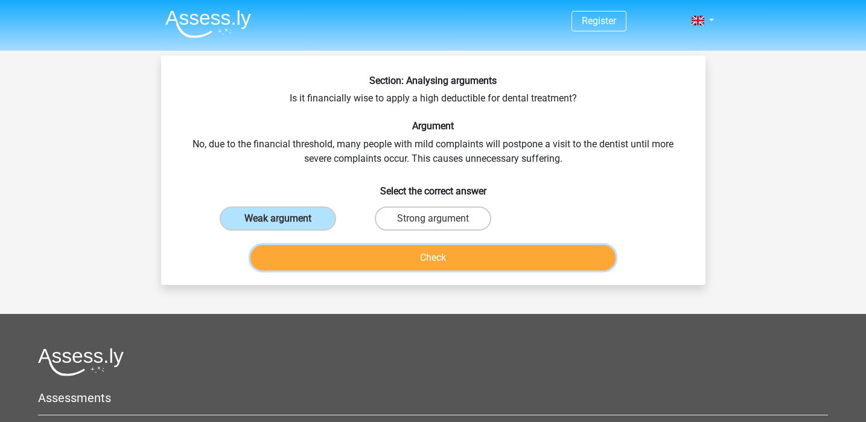
click at [366, 264] on button "Check" at bounding box center [432, 257] width 365 height 25
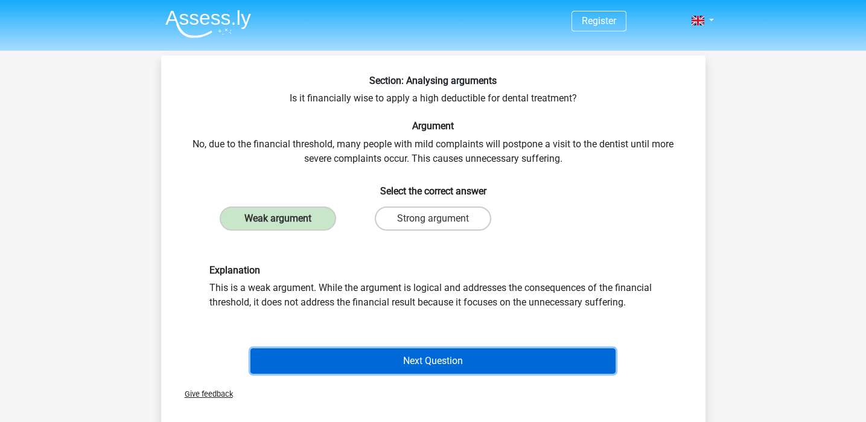
click at [415, 358] on button "Next Question" at bounding box center [432, 360] width 365 height 25
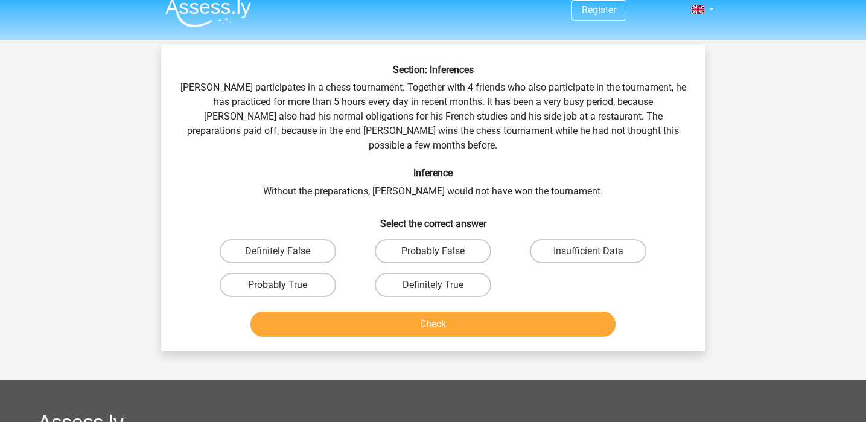
scroll to position [10, 0]
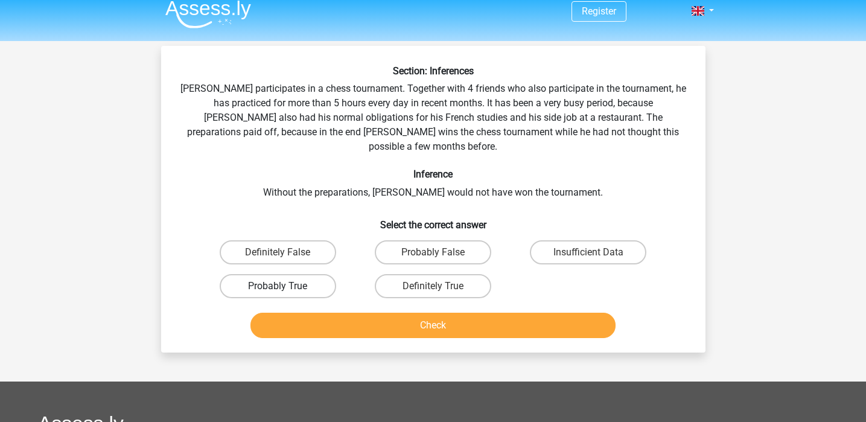
click at [298, 274] on label "Probably True" at bounding box center [278, 286] width 116 height 24
click at [285, 286] on input "Probably True" at bounding box center [282, 290] width 8 height 8
radio input "true"
click at [376, 277] on label "Definitely True" at bounding box center [433, 286] width 116 height 24
click at [433, 286] on input "Definitely True" at bounding box center [437, 290] width 8 height 8
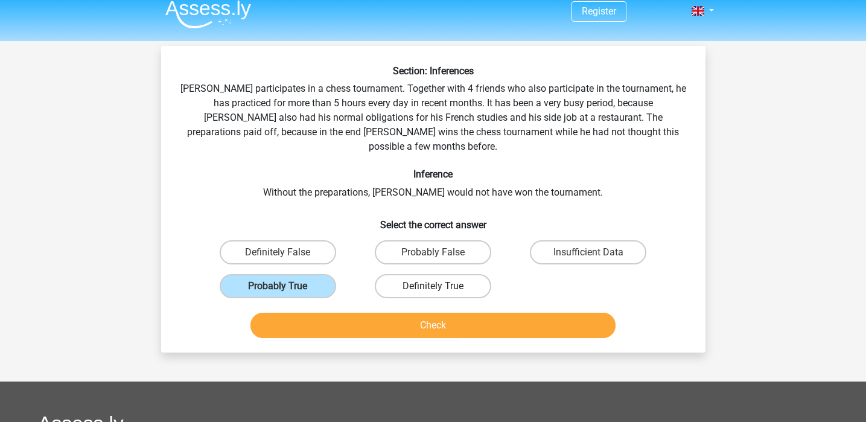
radio input "true"
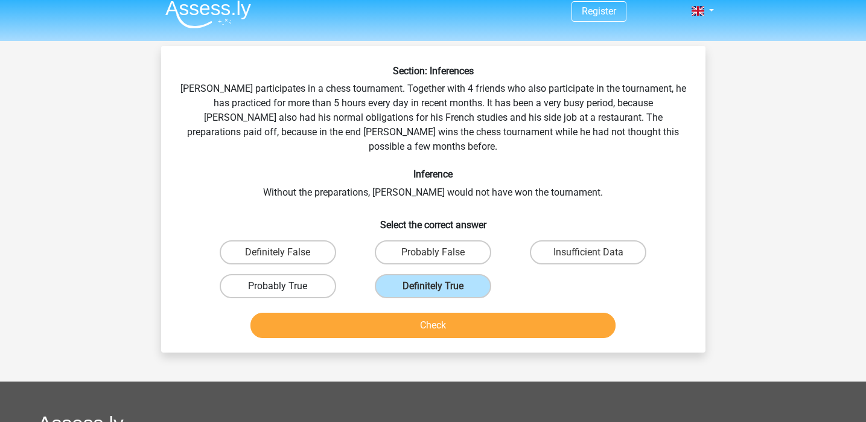
click at [304, 274] on label "Probably True" at bounding box center [278, 286] width 116 height 24
click at [285, 286] on input "Probably True" at bounding box center [282, 290] width 8 height 8
radio input "true"
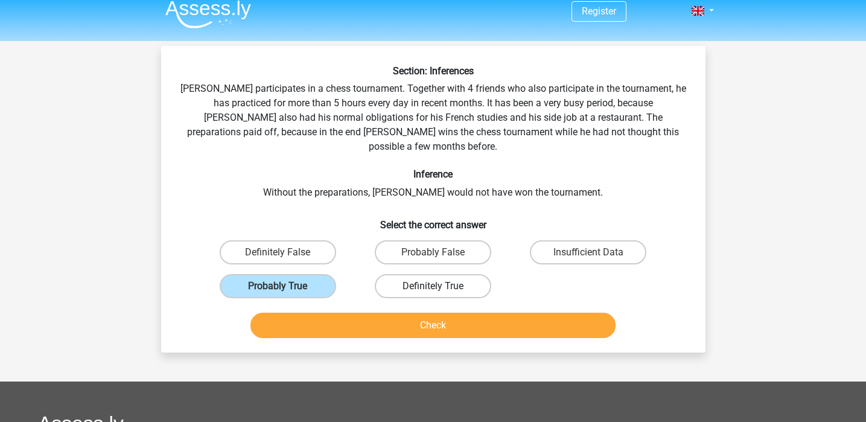
click at [443, 274] on label "Definitely True" at bounding box center [433, 286] width 116 height 24
click at [440, 286] on input "Definitely True" at bounding box center [437, 290] width 8 height 8
radio input "true"
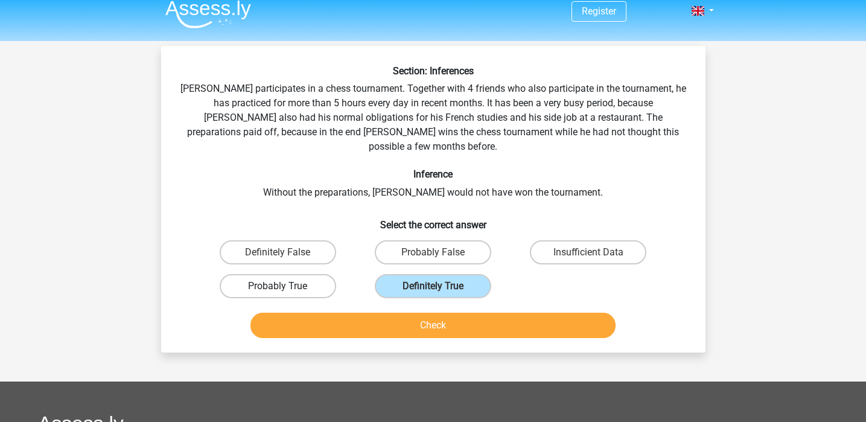
click at [307, 274] on label "Probably True" at bounding box center [278, 286] width 116 height 24
click at [285, 286] on input "Probably True" at bounding box center [282, 290] width 8 height 8
radio input "true"
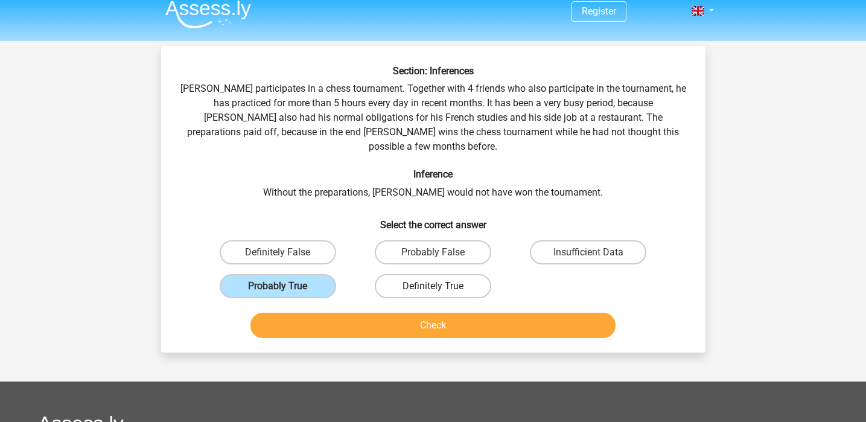
click at [399, 275] on label "Definitely True" at bounding box center [433, 286] width 116 height 24
click at [433, 286] on input "Definitely True" at bounding box center [437, 290] width 8 height 8
radio input "true"
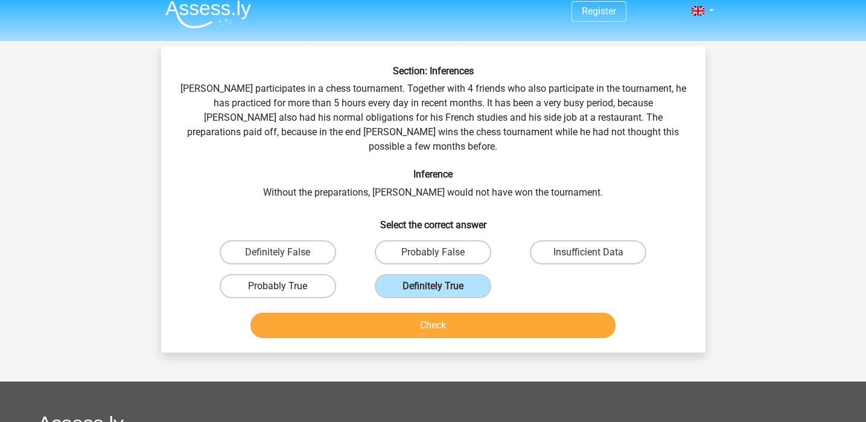
click at [269, 274] on label "Probably True" at bounding box center [278, 286] width 116 height 24
click at [278, 286] on input "Probably True" at bounding box center [282, 290] width 8 height 8
radio input "true"
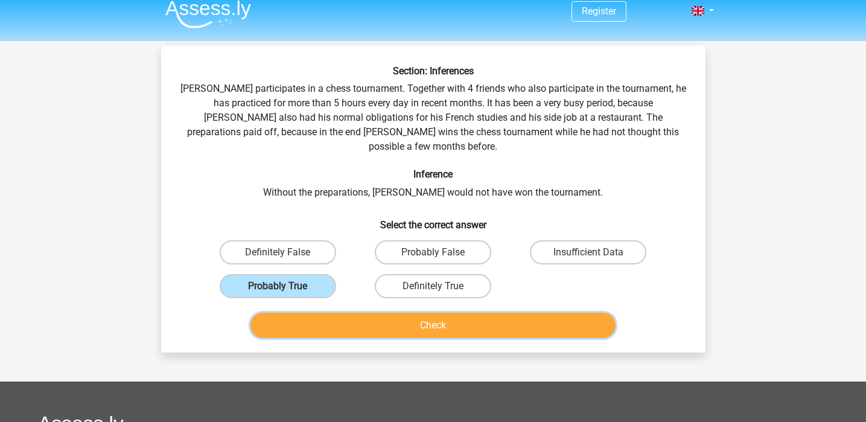
click at [450, 313] on button "Check" at bounding box center [432, 325] width 365 height 25
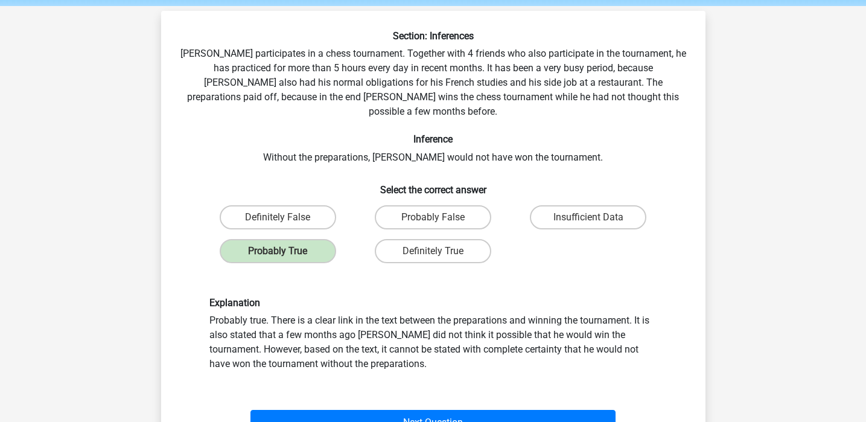
scroll to position [79, 0]
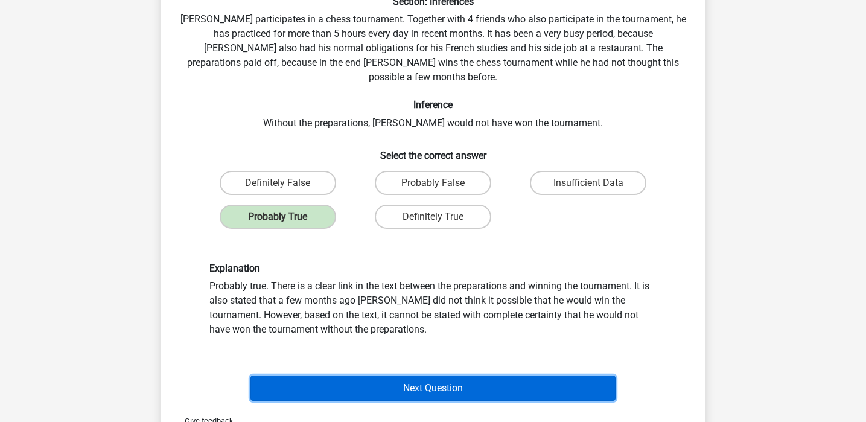
click at [475, 375] on button "Next Question" at bounding box center [432, 387] width 365 height 25
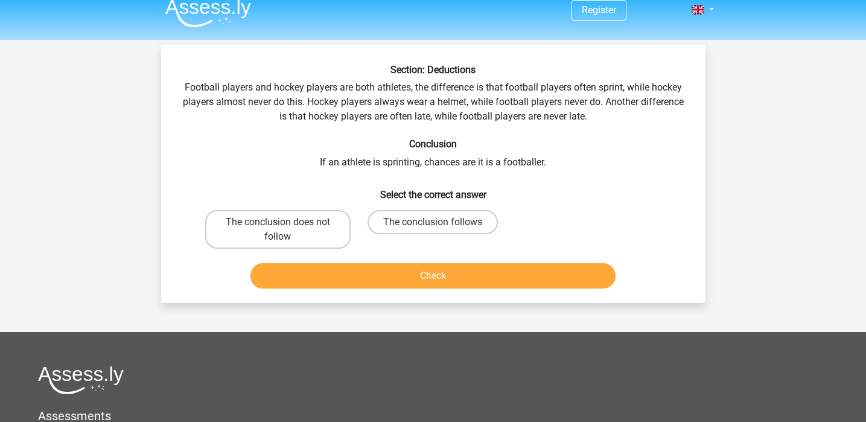
scroll to position [0, 0]
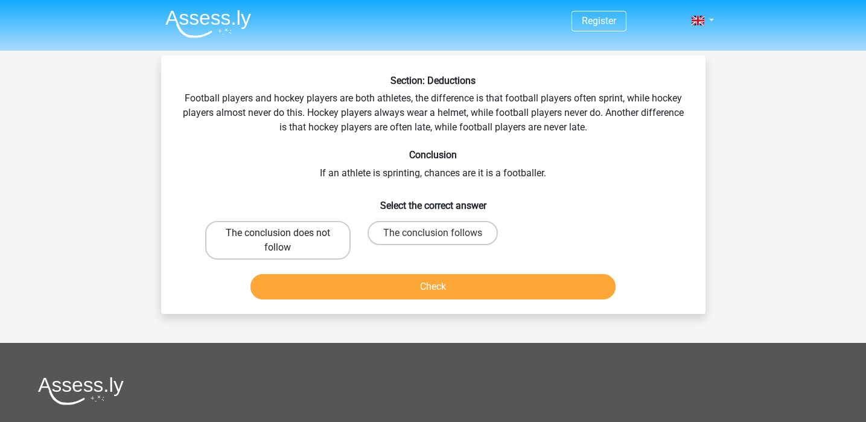
click at [297, 246] on label "The conclusion does not follow" at bounding box center [277, 240] width 145 height 39
click at [285, 241] on input "The conclusion does not follow" at bounding box center [282, 237] width 8 height 8
radio input "true"
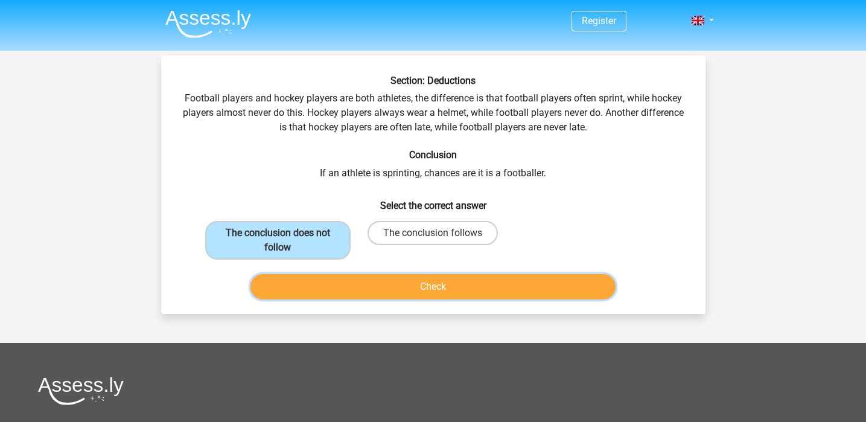
click at [370, 283] on button "Check" at bounding box center [432, 286] width 365 height 25
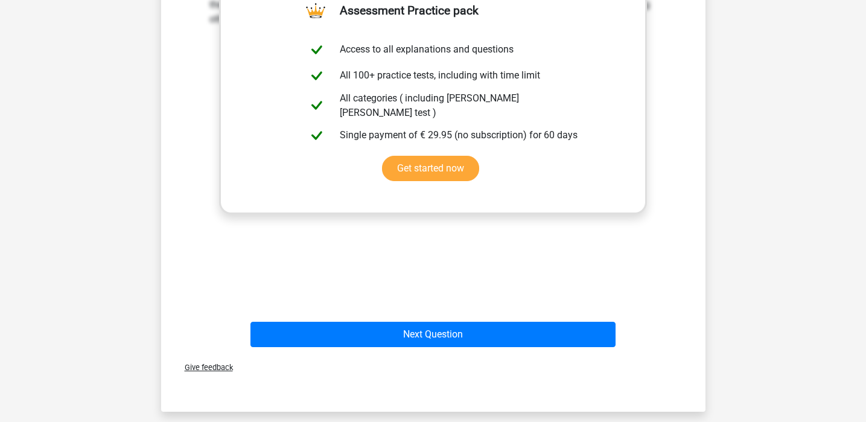
scroll to position [344, 0]
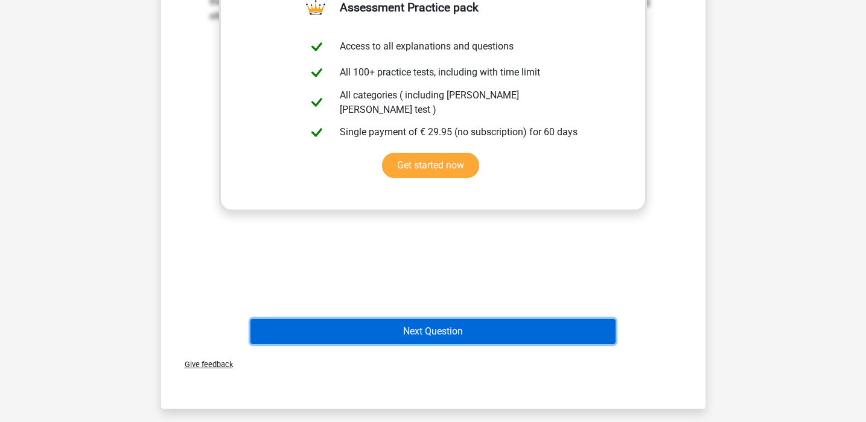
click at [383, 335] on button "Next Question" at bounding box center [432, 331] width 365 height 25
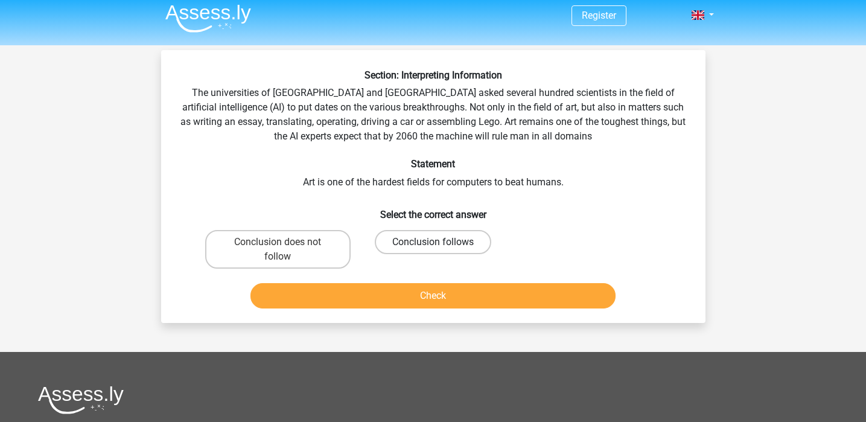
scroll to position [7, 0]
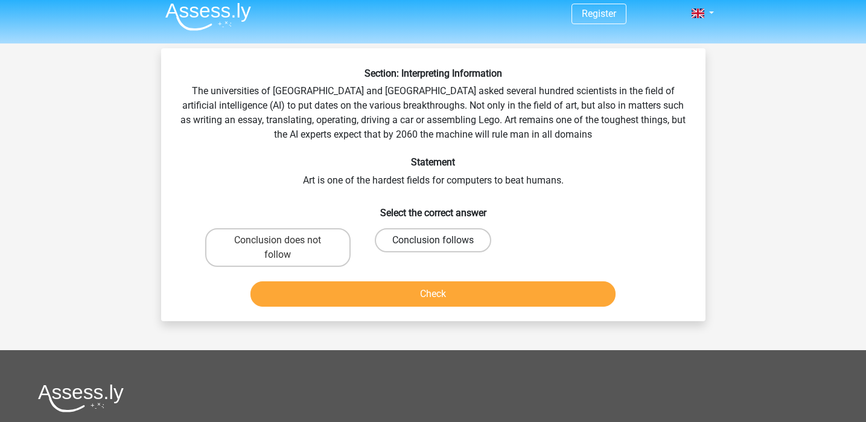
click at [441, 243] on label "Conclusion follows" at bounding box center [433, 240] width 116 height 24
click at [440, 243] on input "Conclusion follows" at bounding box center [437, 244] width 8 height 8
radio input "true"
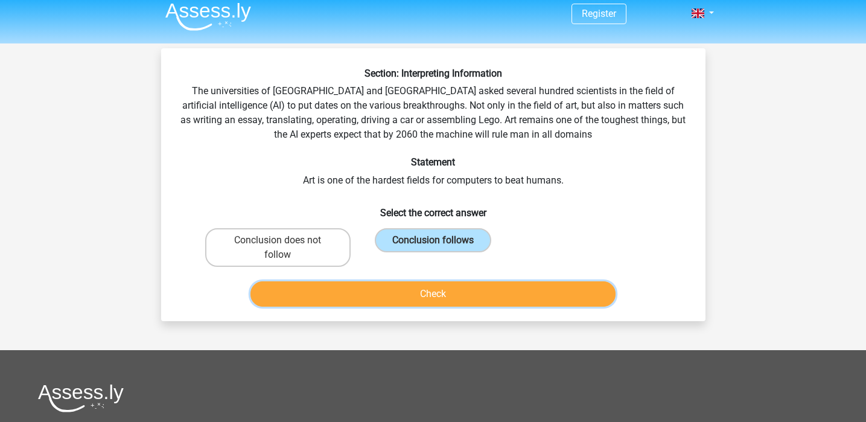
click at [546, 293] on button "Check" at bounding box center [432, 293] width 365 height 25
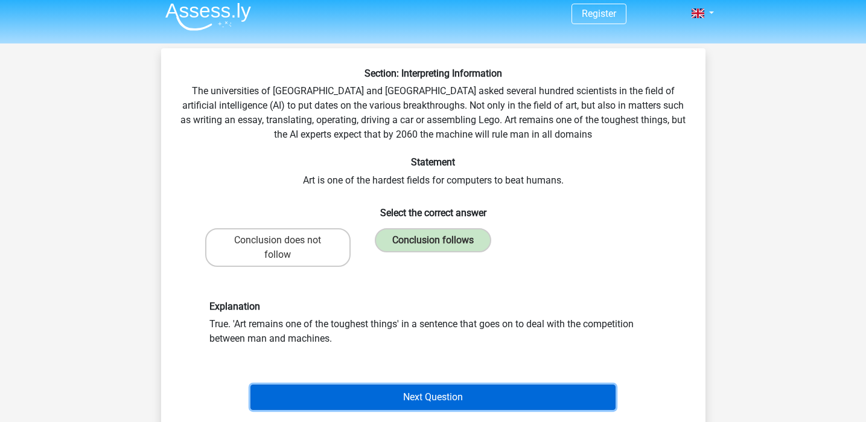
click at [488, 393] on button "Next Question" at bounding box center [432, 396] width 365 height 25
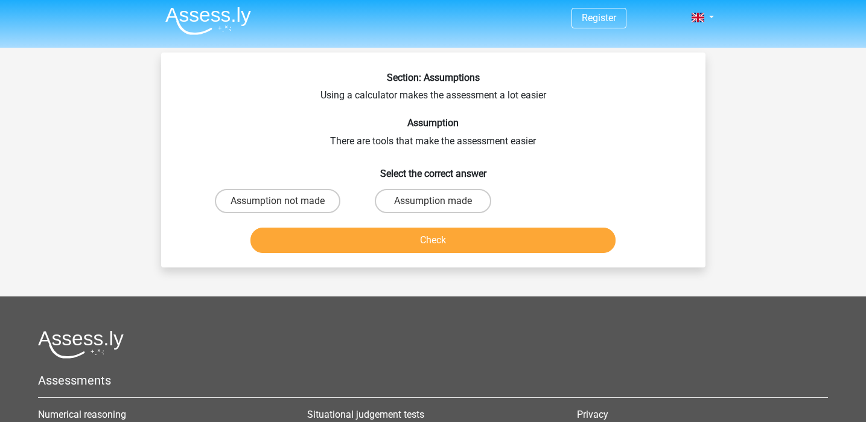
scroll to position [0, 0]
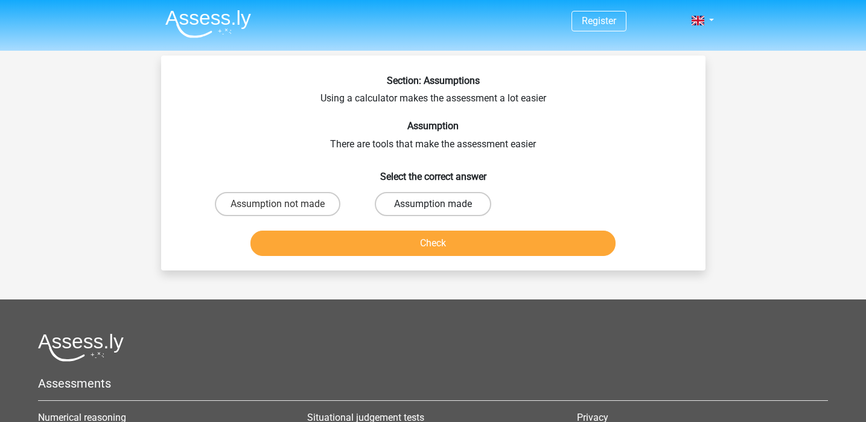
click at [440, 199] on label "Assumption made" at bounding box center [433, 204] width 116 height 24
click at [440, 204] on input "Assumption made" at bounding box center [437, 208] width 8 height 8
radio input "true"
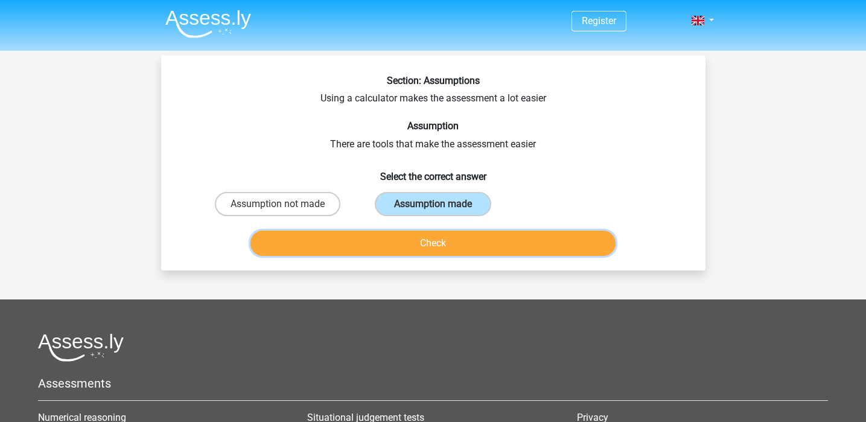
click at [354, 241] on button "Check" at bounding box center [432, 242] width 365 height 25
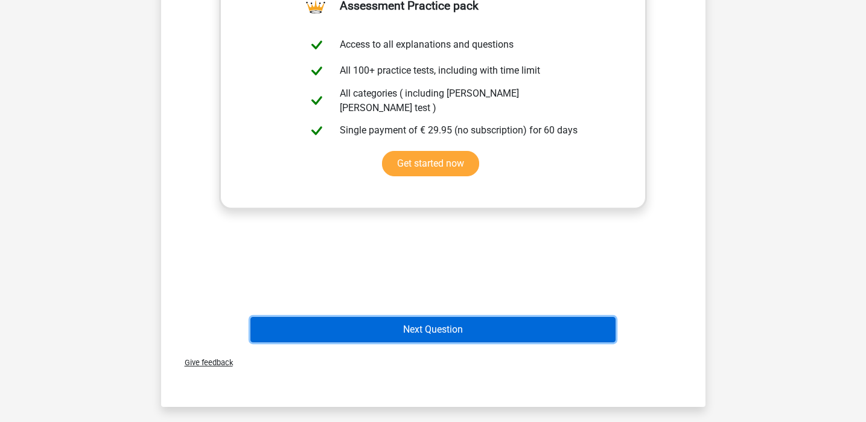
click at [370, 326] on button "Next Question" at bounding box center [432, 329] width 365 height 25
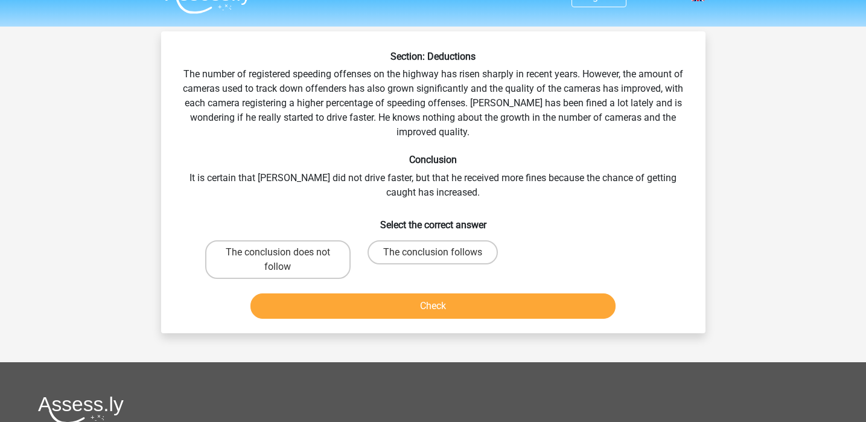
scroll to position [13, 0]
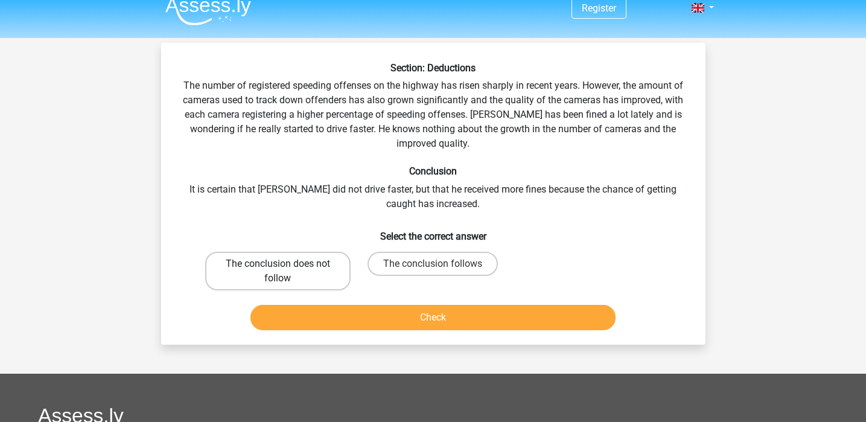
click at [328, 267] on label "The conclusion does not follow" at bounding box center [277, 271] width 145 height 39
click at [285, 267] on input "The conclusion does not follow" at bounding box center [282, 268] width 8 height 8
radio input "true"
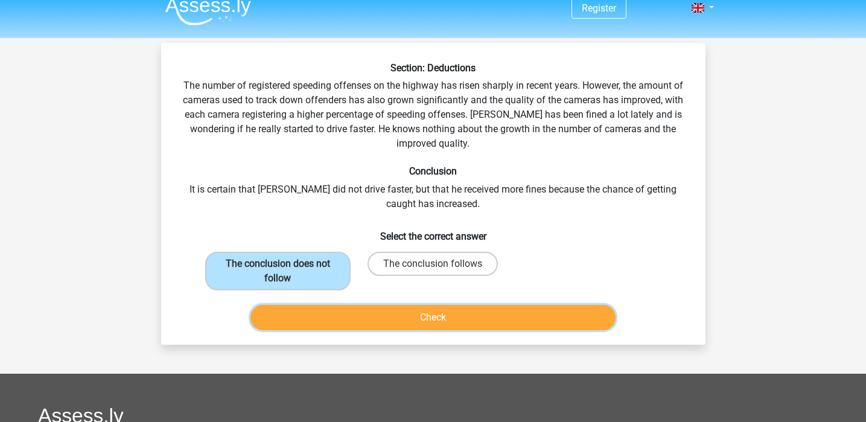
click at [374, 317] on button "Check" at bounding box center [432, 317] width 365 height 25
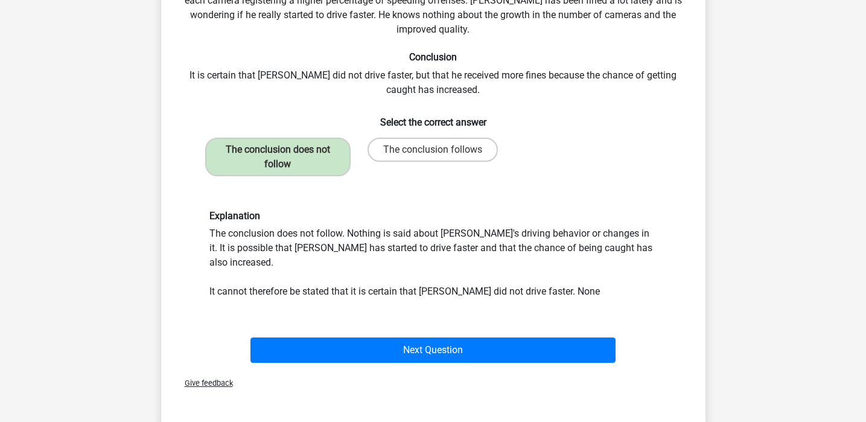
scroll to position [128, 0]
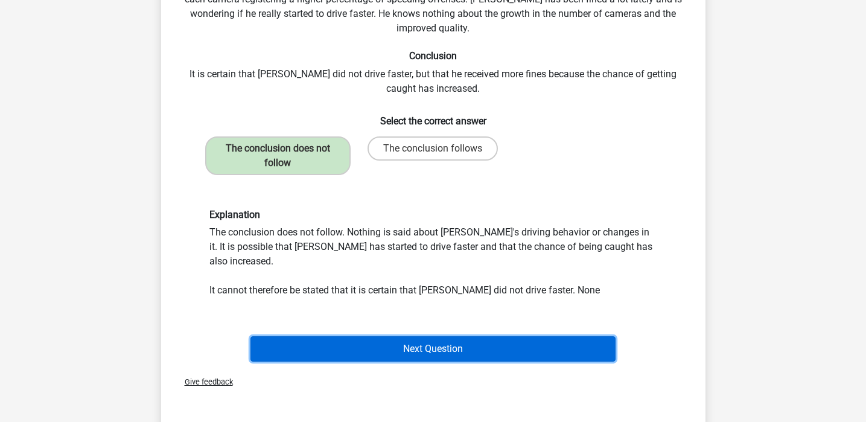
click at [408, 345] on button "Next Question" at bounding box center [432, 348] width 365 height 25
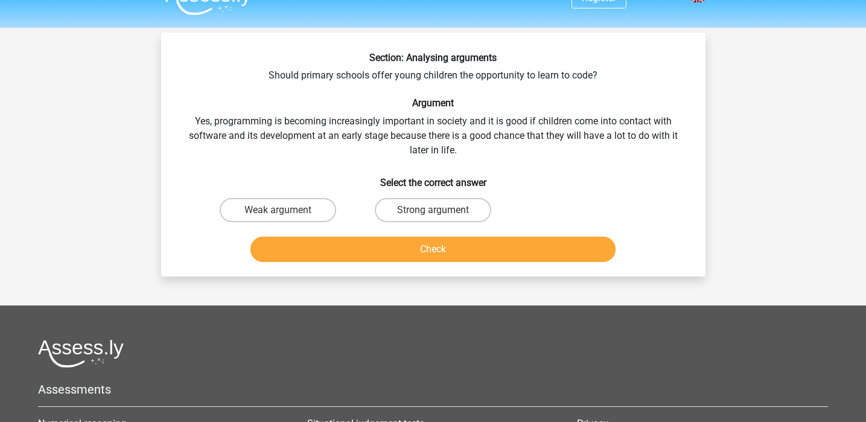
scroll to position [24, 0]
click at [442, 206] on label "Strong argument" at bounding box center [433, 209] width 116 height 24
click at [440, 209] on input "Strong argument" at bounding box center [437, 213] width 8 height 8
radio input "true"
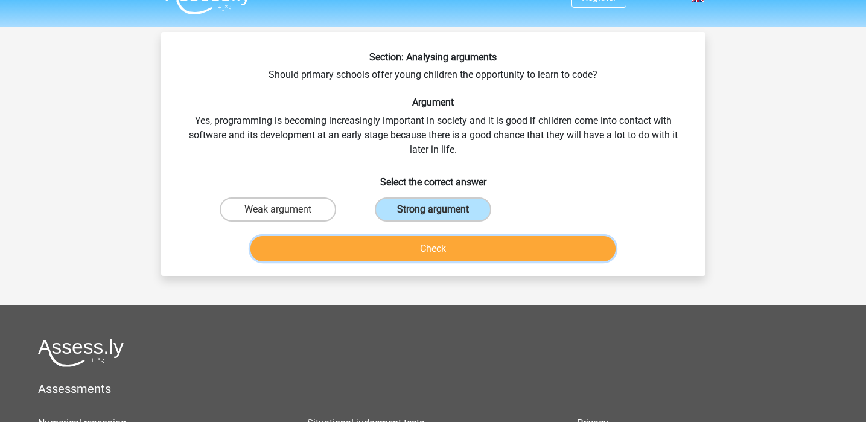
click at [426, 256] on button "Check" at bounding box center [432, 248] width 365 height 25
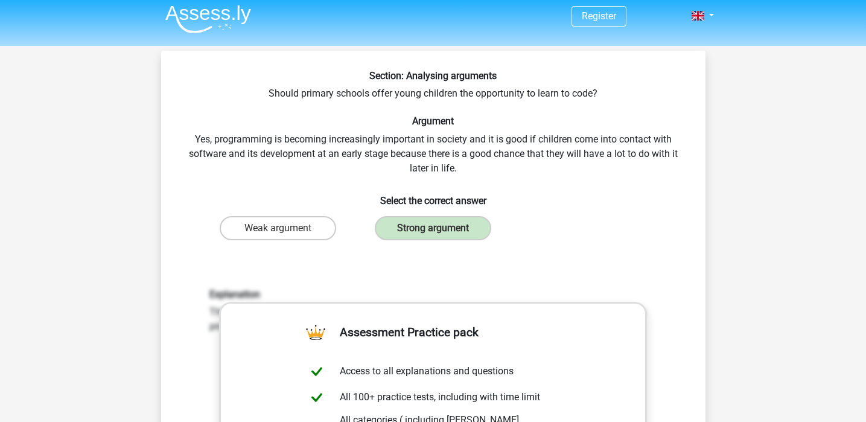
scroll to position [0, 0]
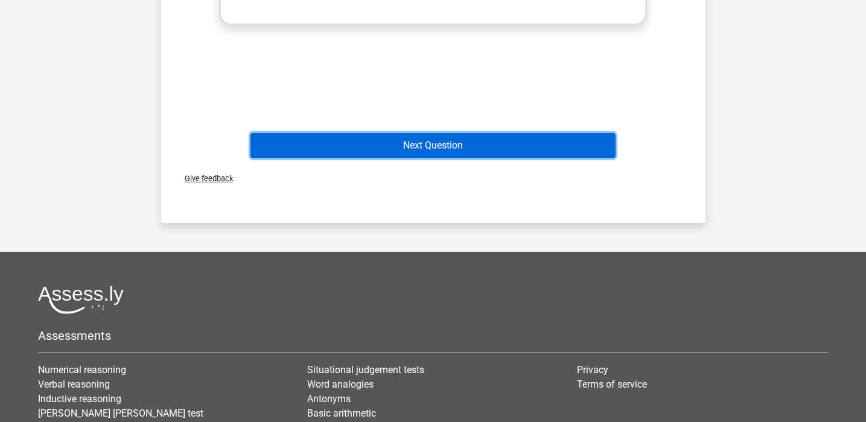
click at [473, 152] on button "Next Question" at bounding box center [432, 145] width 365 height 25
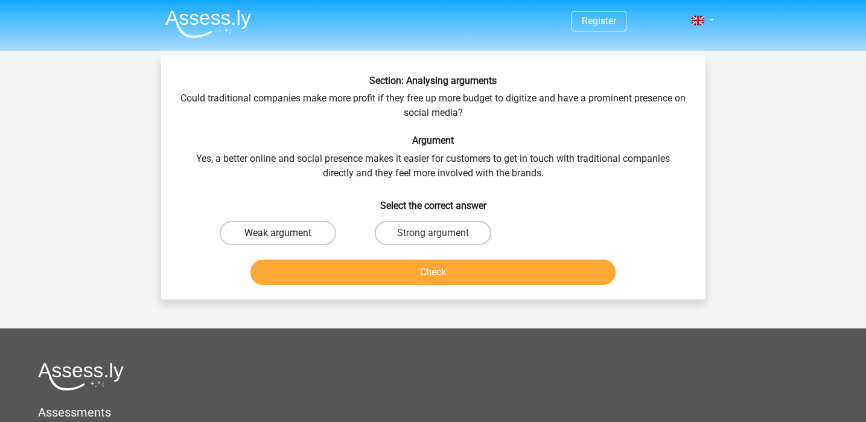
click at [226, 234] on label "Weak argument" at bounding box center [278, 233] width 116 height 24
click at [278, 234] on input "Weak argument" at bounding box center [282, 237] width 8 height 8
radio input "true"
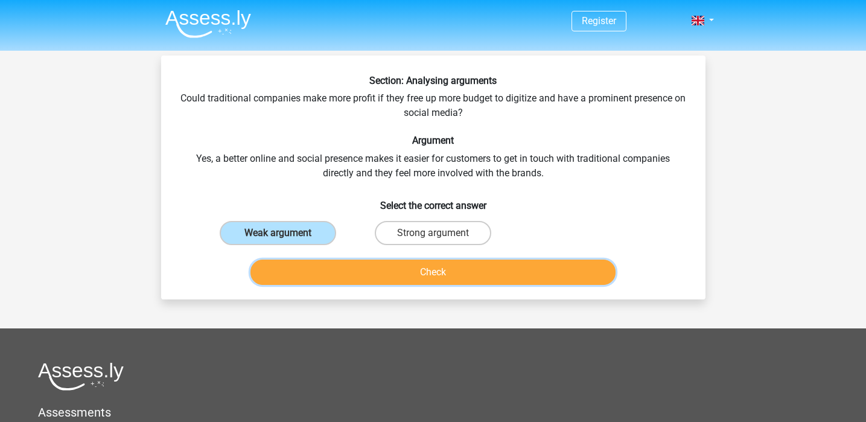
click at [378, 272] on button "Check" at bounding box center [432, 271] width 365 height 25
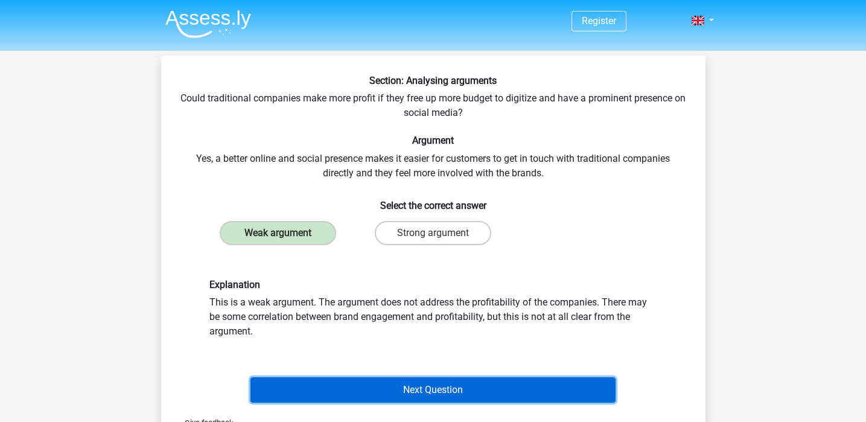
click at [437, 386] on button "Next Question" at bounding box center [432, 389] width 365 height 25
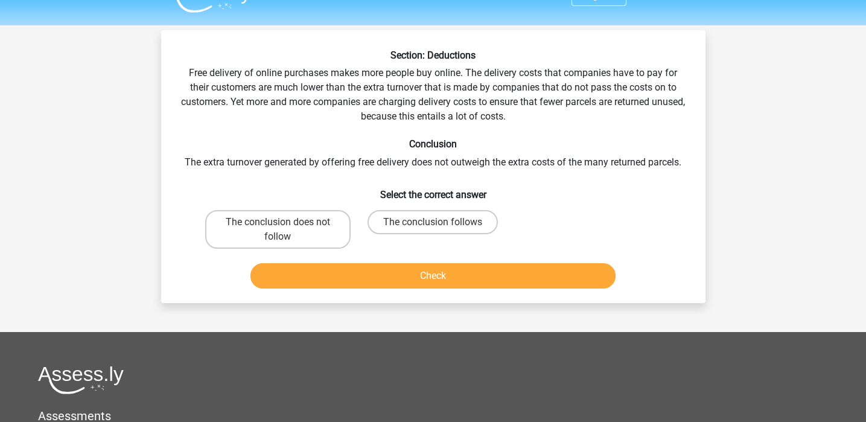
scroll to position [24, 0]
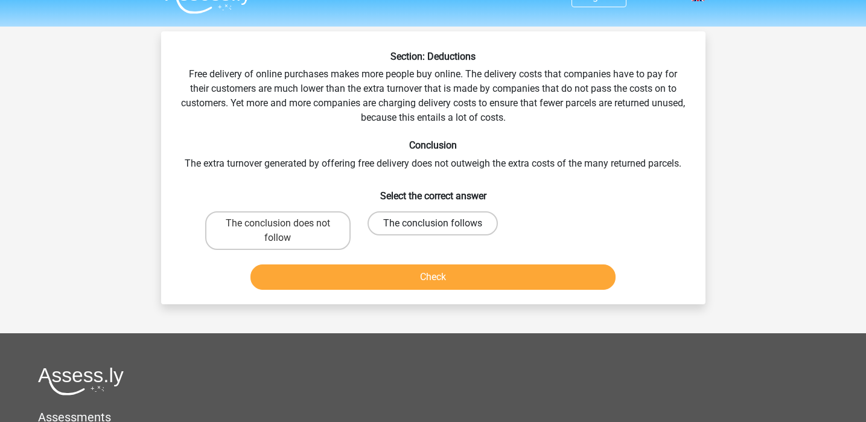
click at [459, 217] on label "The conclusion follows" at bounding box center [432, 223] width 130 height 24
click at [440, 223] on input "The conclusion follows" at bounding box center [437, 227] width 8 height 8
radio input "true"
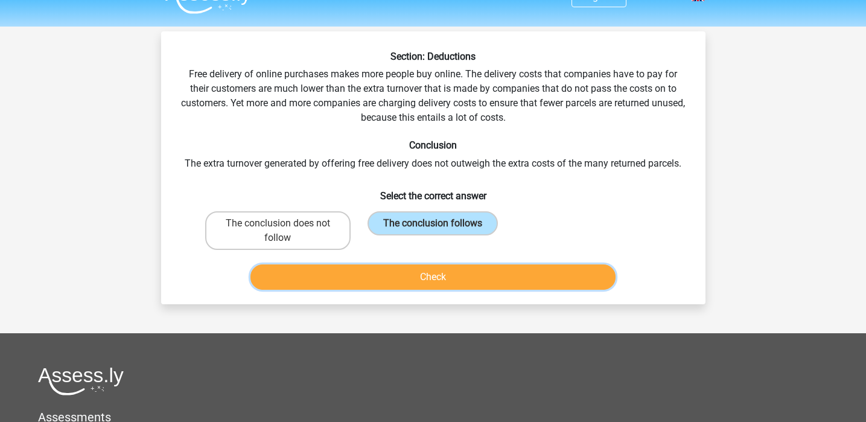
click at [446, 282] on button "Check" at bounding box center [432, 276] width 365 height 25
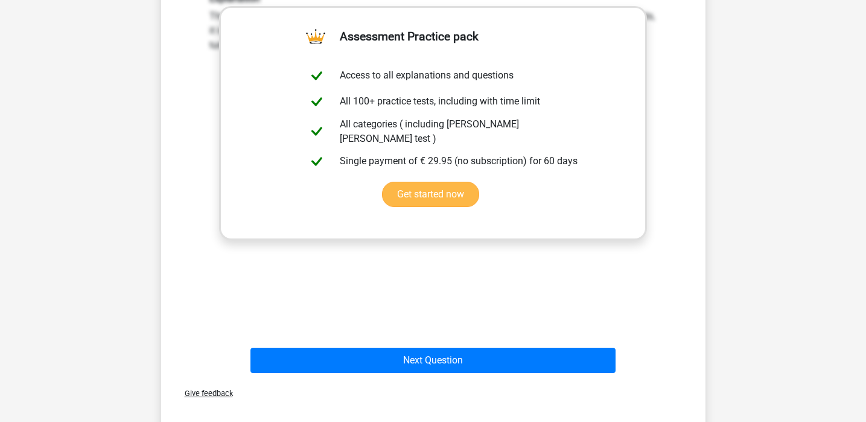
scroll to position [346, 0]
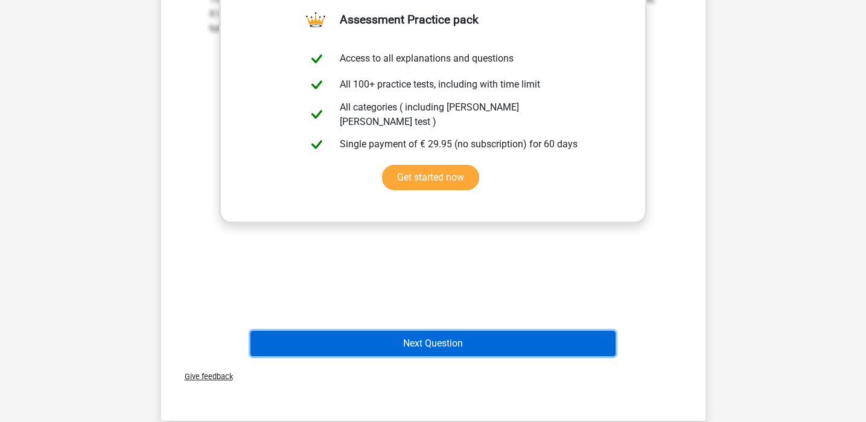
click at [475, 342] on button "Next Question" at bounding box center [432, 343] width 365 height 25
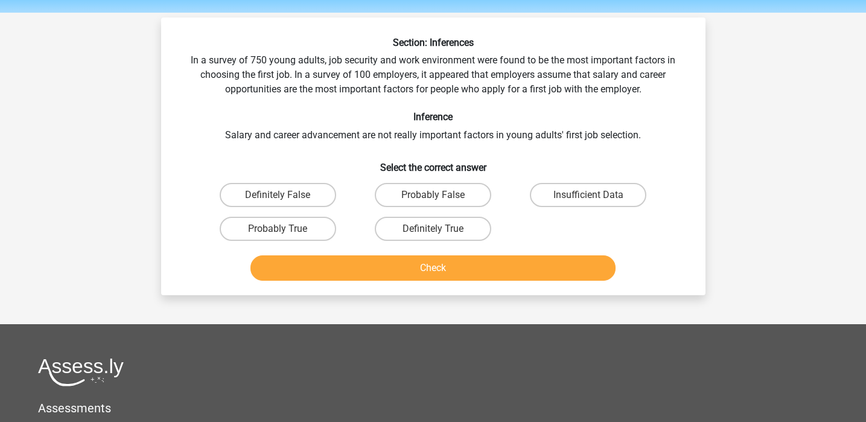
scroll to position [25, 0]
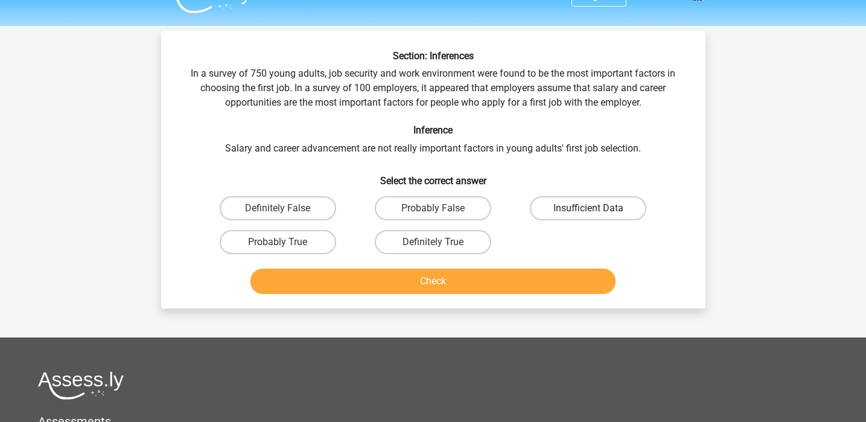
click at [619, 200] on label "Insufficient Data" at bounding box center [588, 208] width 116 height 24
click at [596, 208] on input "Insufficient Data" at bounding box center [592, 212] width 8 height 8
radio input "true"
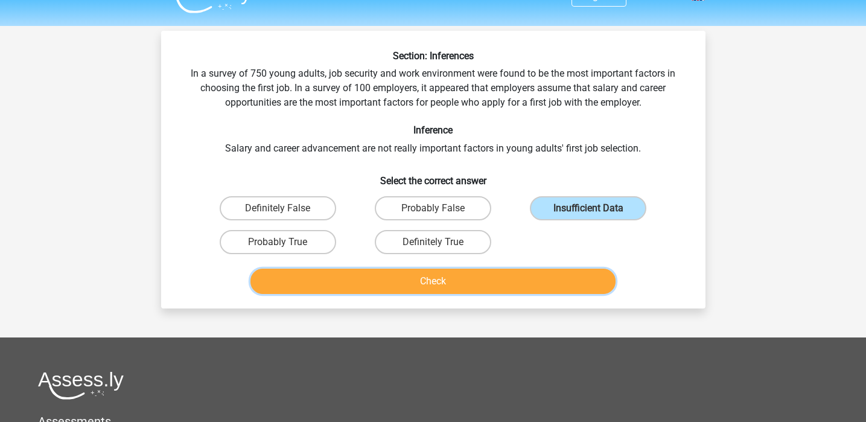
click at [585, 280] on button "Check" at bounding box center [432, 281] width 365 height 25
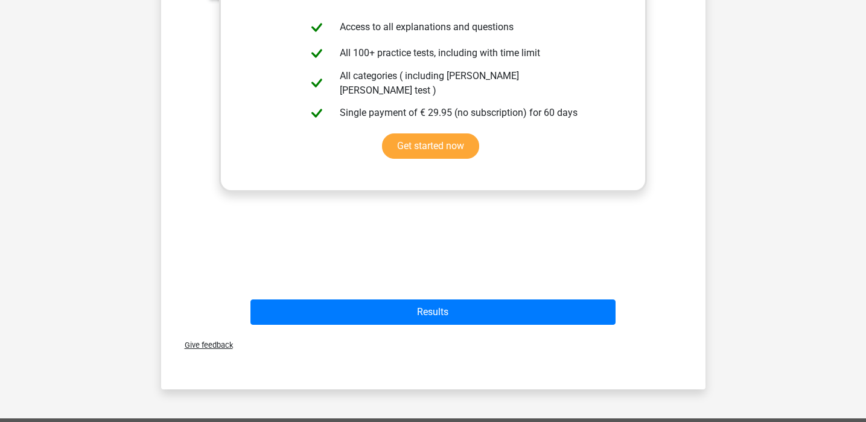
scroll to position [475, 0]
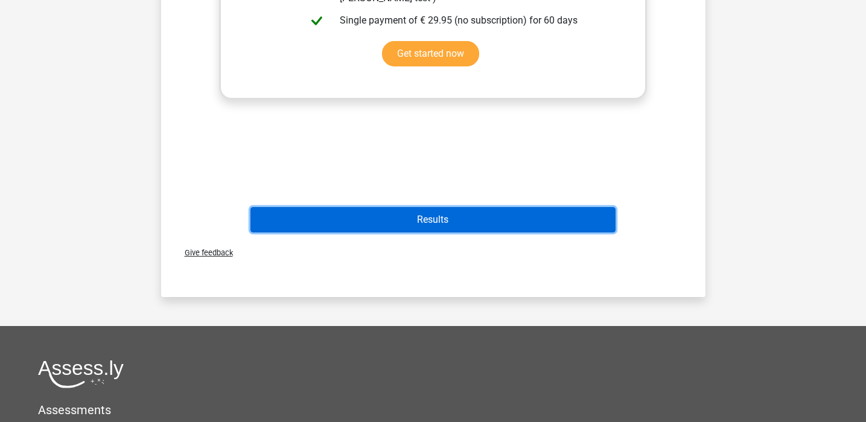
click at [573, 217] on button "Results" at bounding box center [432, 219] width 365 height 25
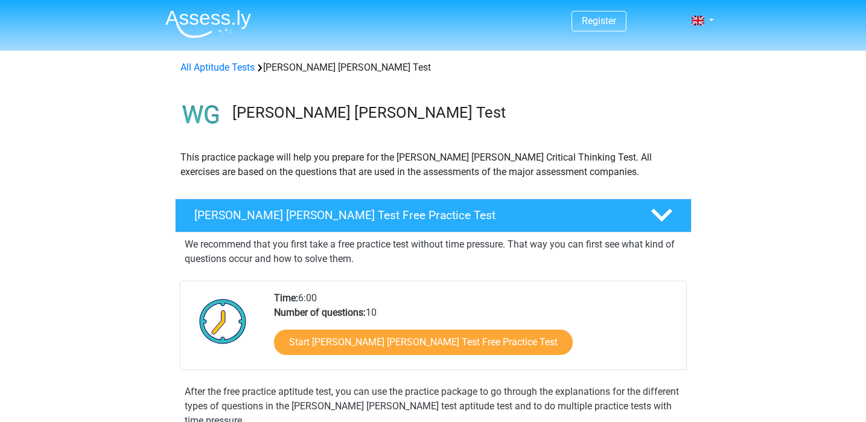
scroll to position [55, 0]
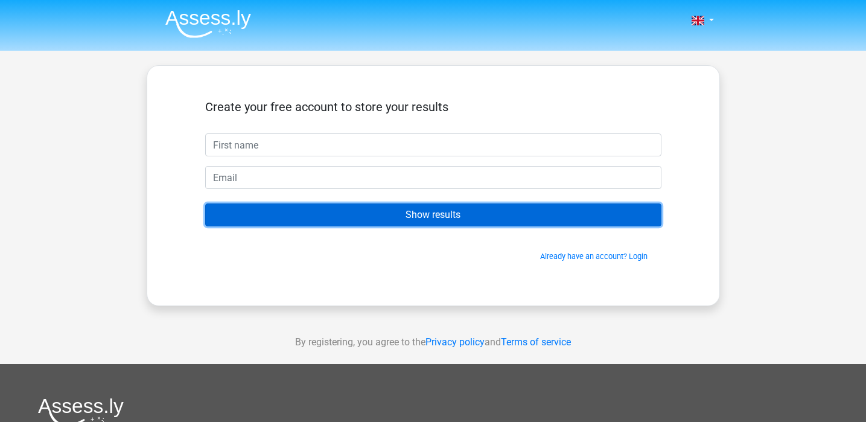
click at [507, 224] on input "Show results" at bounding box center [433, 214] width 456 height 23
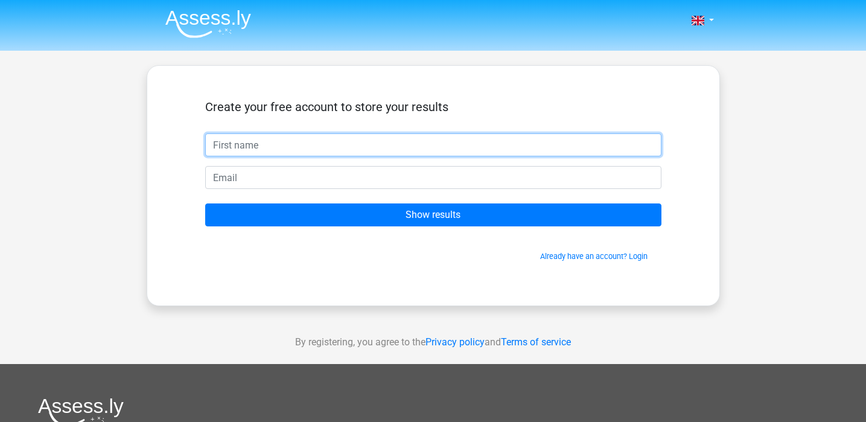
click at [532, 145] on input "text" at bounding box center [433, 144] width 456 height 23
type input "ishaaq"
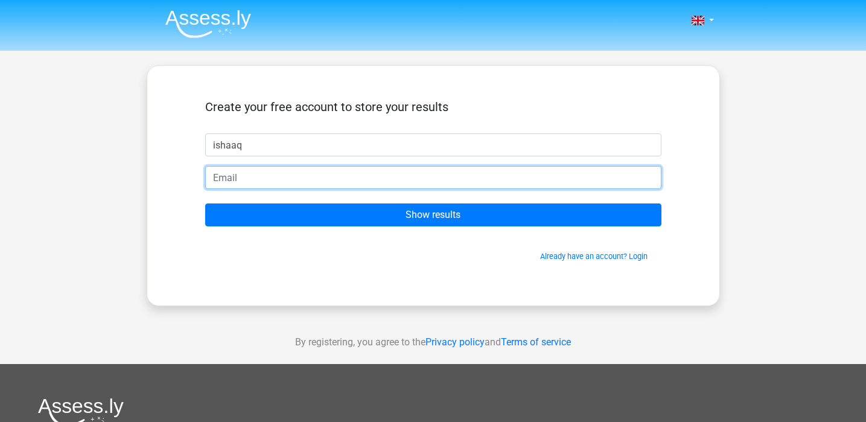
click at [495, 170] on input "email" at bounding box center [433, 177] width 456 height 23
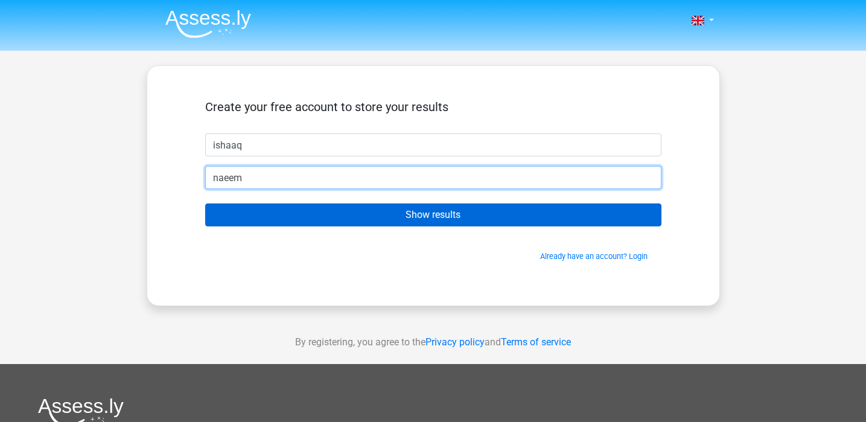
type input "naeem"
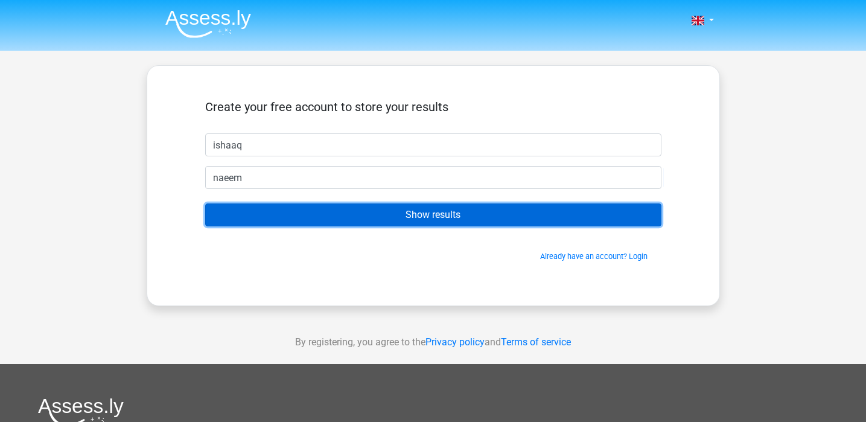
click at [490, 218] on input "Show results" at bounding box center [433, 214] width 456 height 23
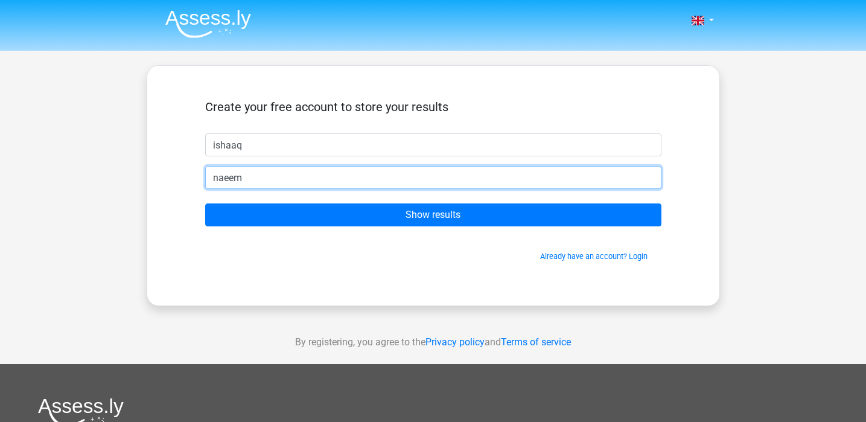
click at [364, 184] on input "naeem" at bounding box center [433, 177] width 456 height 23
drag, startPoint x: 364, startPoint y: 184, endPoint x: 203, endPoint y: 186, distance: 161.1
click at [203, 186] on div "naeem" at bounding box center [433, 177] width 474 height 23
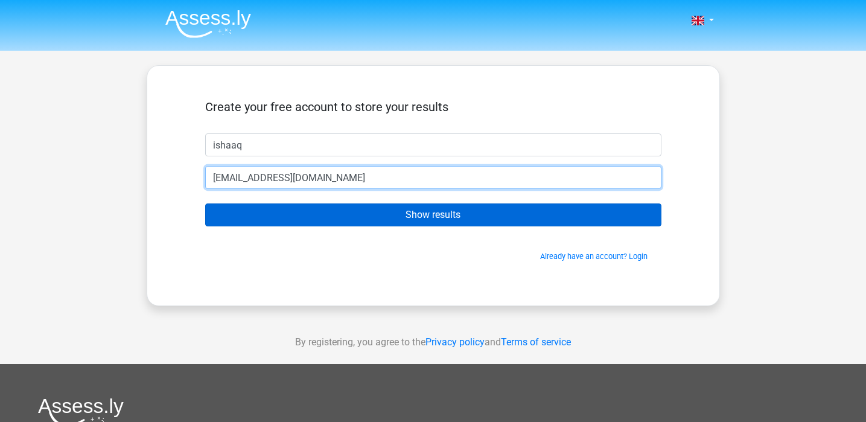
type input "[EMAIL_ADDRESS][DOMAIN_NAME]"
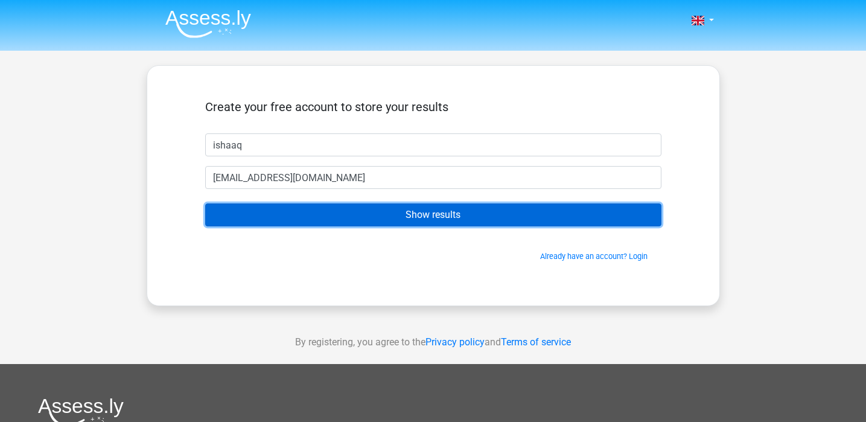
click at [290, 210] on input "Show results" at bounding box center [433, 214] width 456 height 23
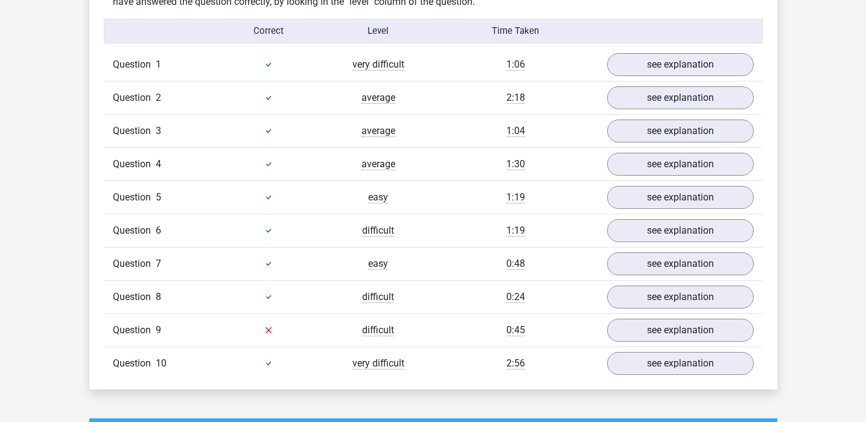
scroll to position [976, 0]
